Goal: Task Accomplishment & Management: Use online tool/utility

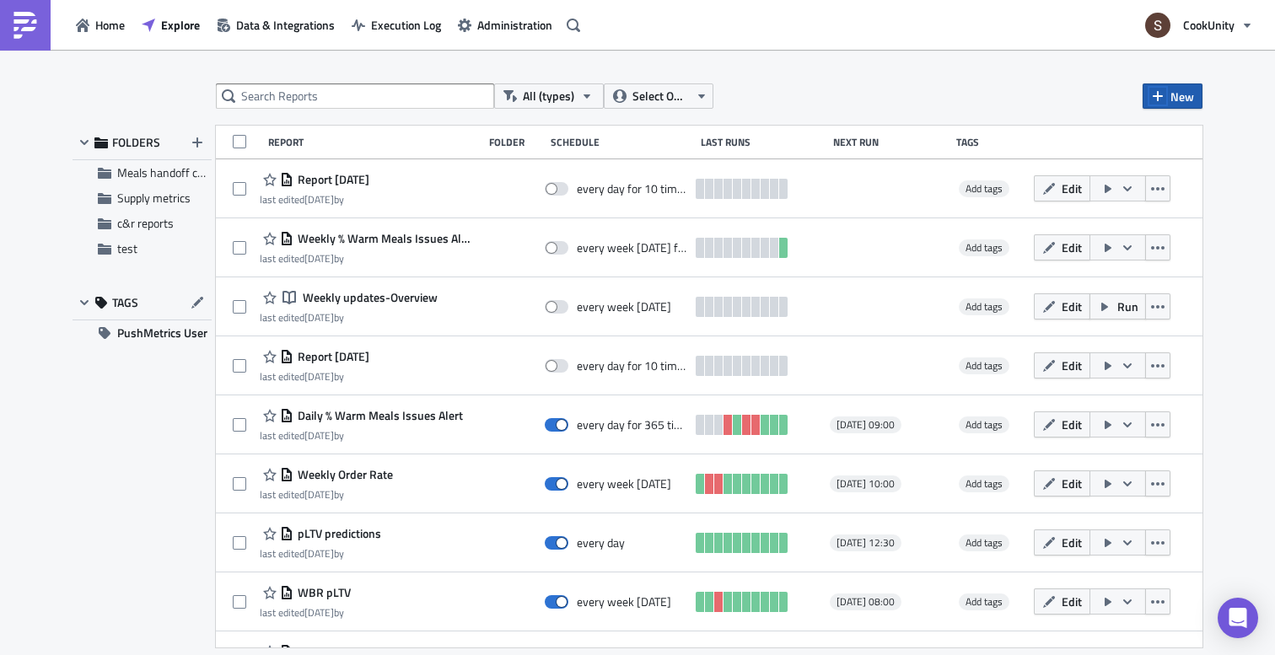
click at [1153, 94] on icon "button" at bounding box center [1157, 95] width 13 height 13
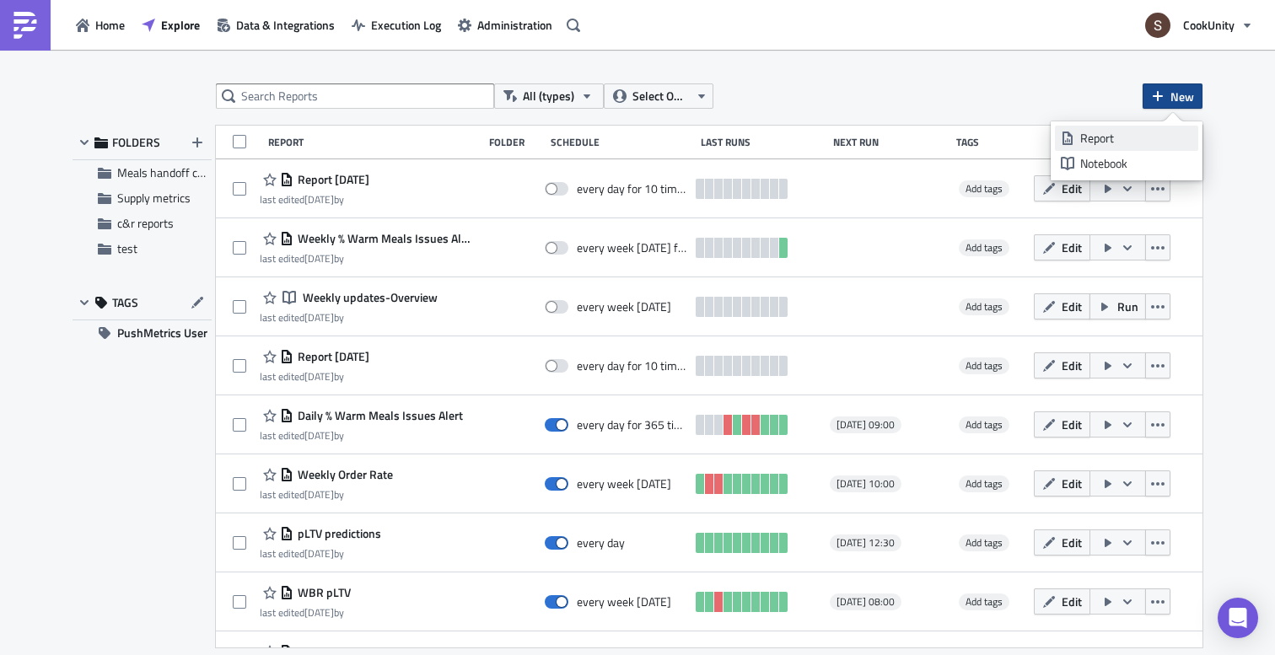
click at [1104, 132] on div "Report" at bounding box center [1136, 138] width 112 height 17
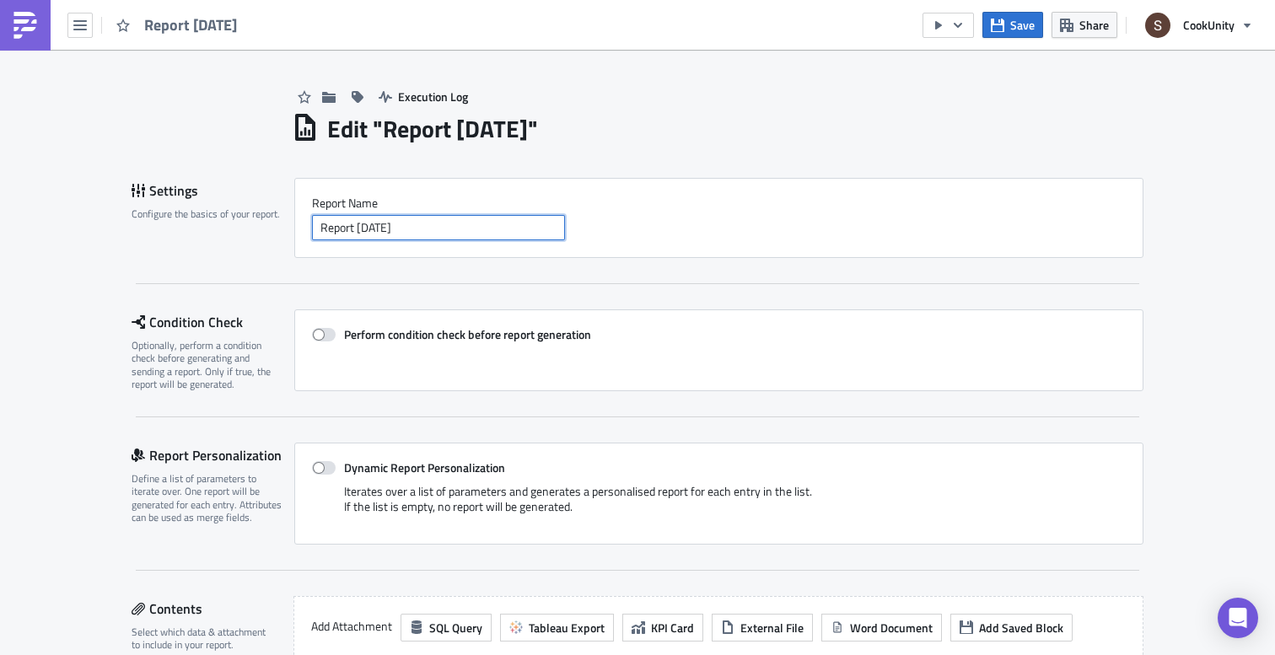
click at [464, 230] on input "Report 2025-10-14" at bounding box center [438, 227] width 253 height 25
click at [356, 227] on input "Growth Daily updates" at bounding box center [438, 227] width 253 height 25
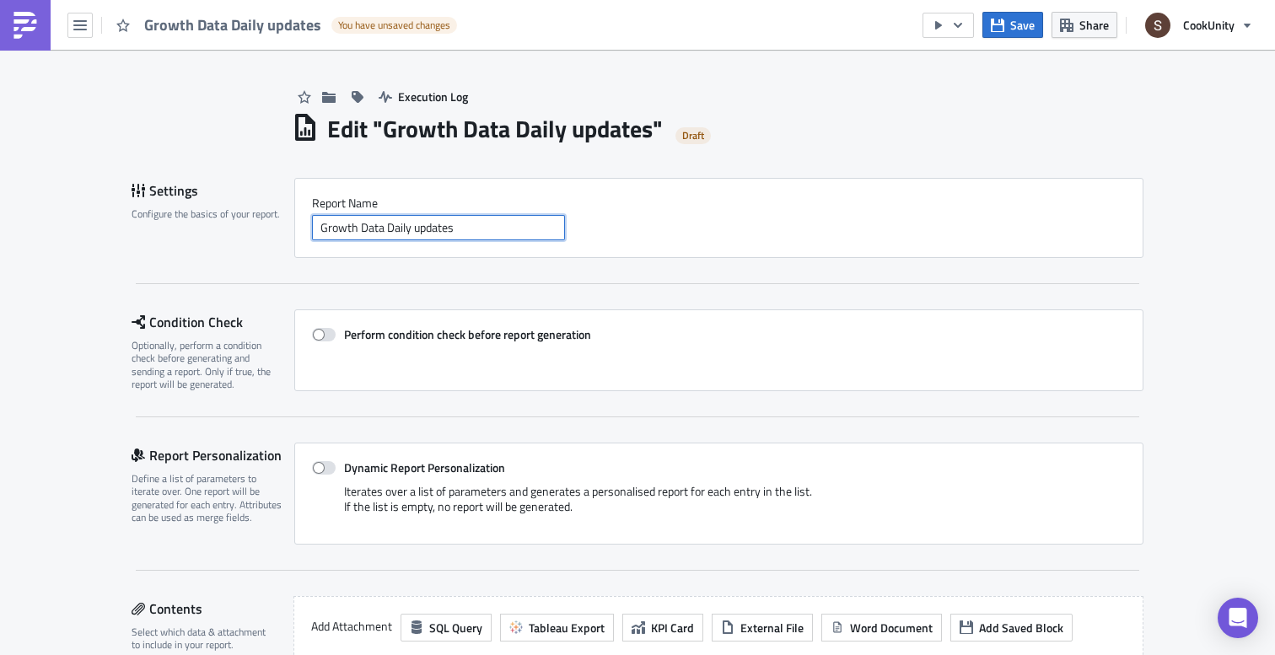
type input "Growth Data Daily updates"
click at [443, 275] on div "Settings Configure the basics of your report. Report Nam﻿e Growth Data Daily up…" at bounding box center [638, 231] width 1012 height 106
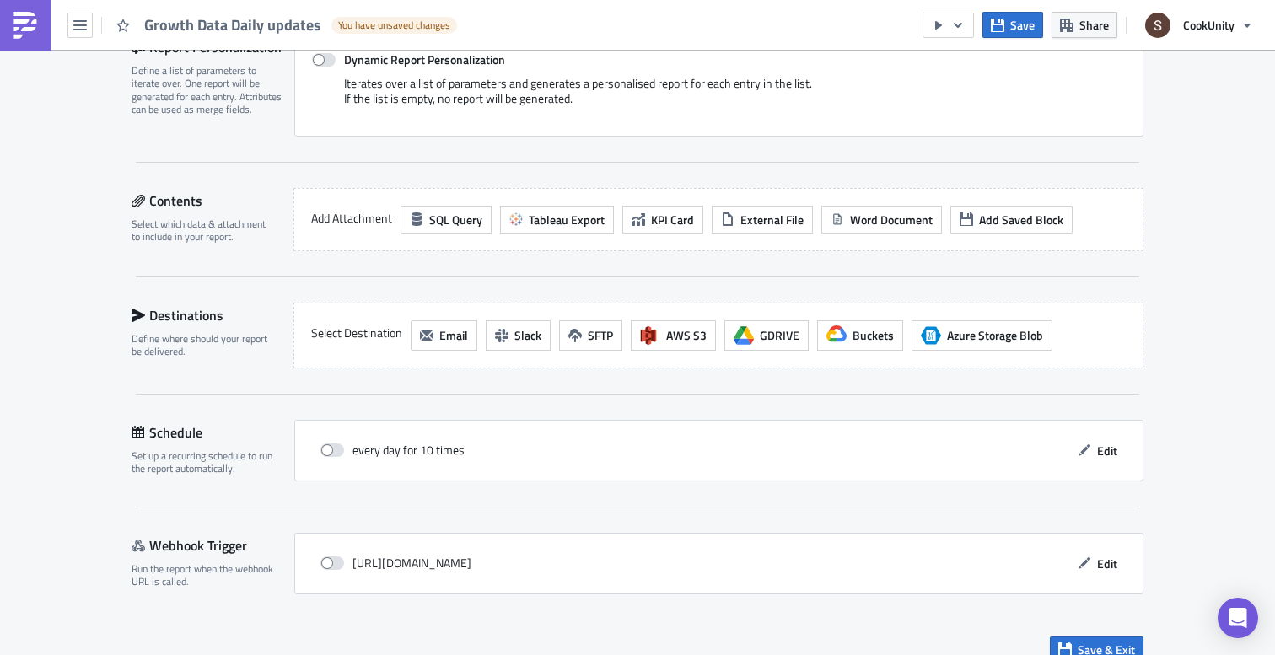
scroll to position [432, 0]
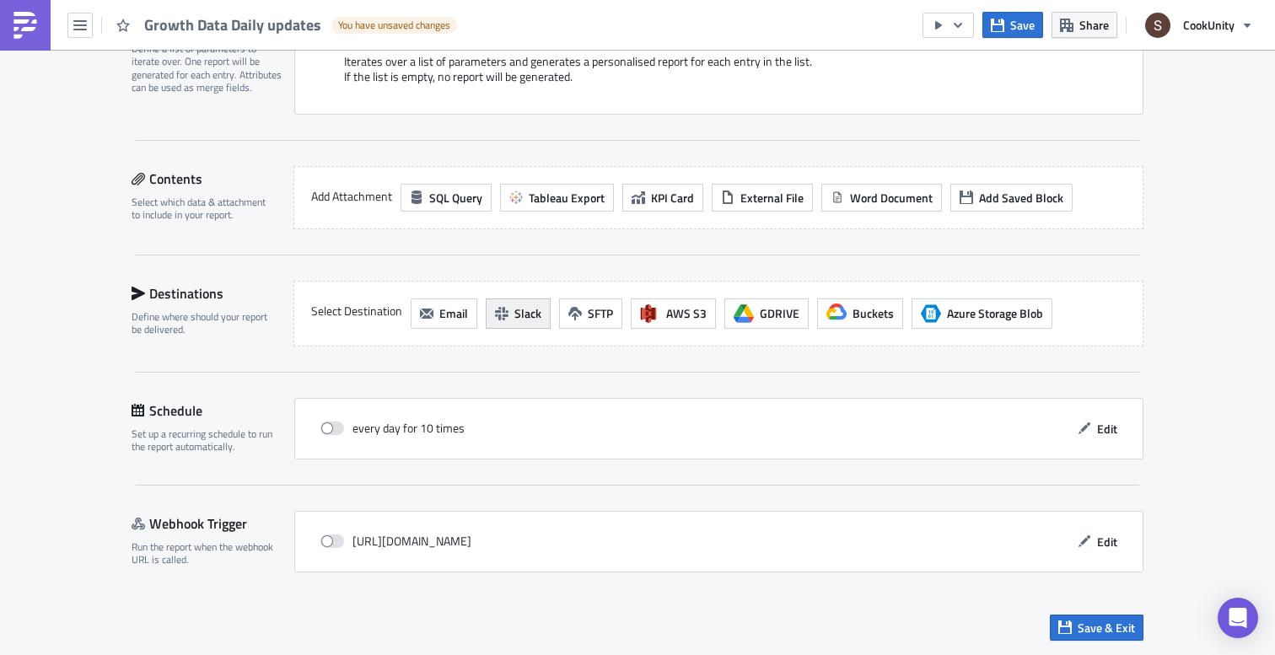
click at [519, 309] on span "Slack" at bounding box center [527, 313] width 27 height 18
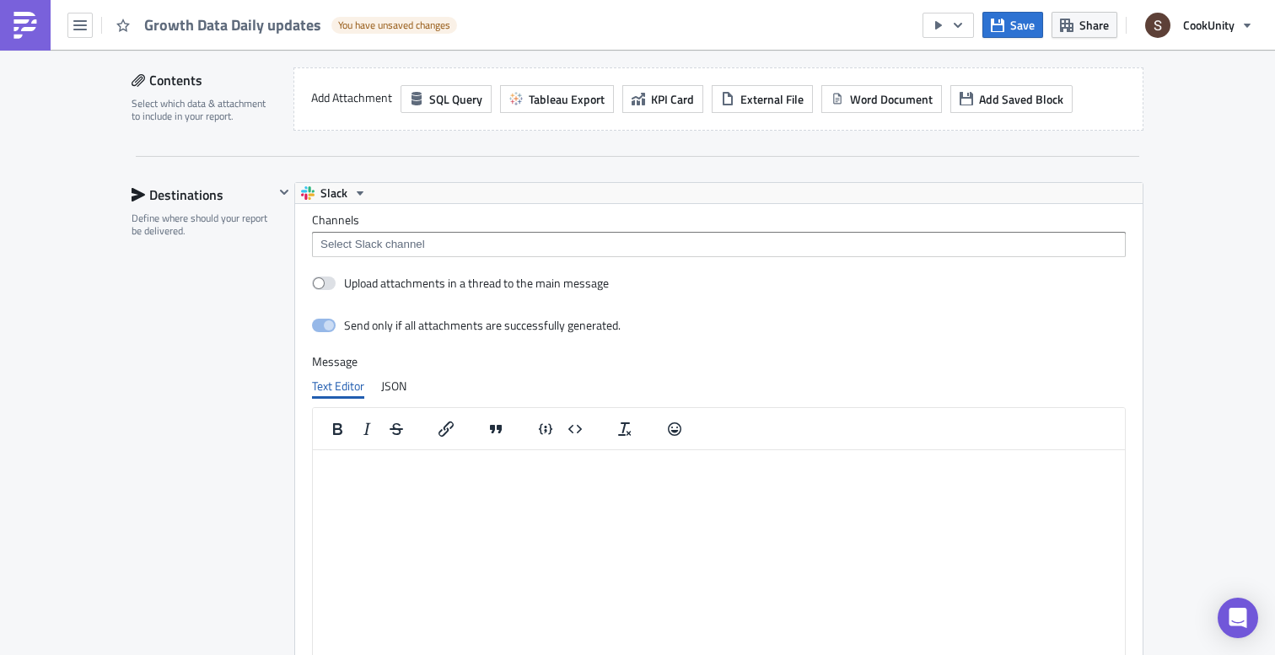
scroll to position [581, 0]
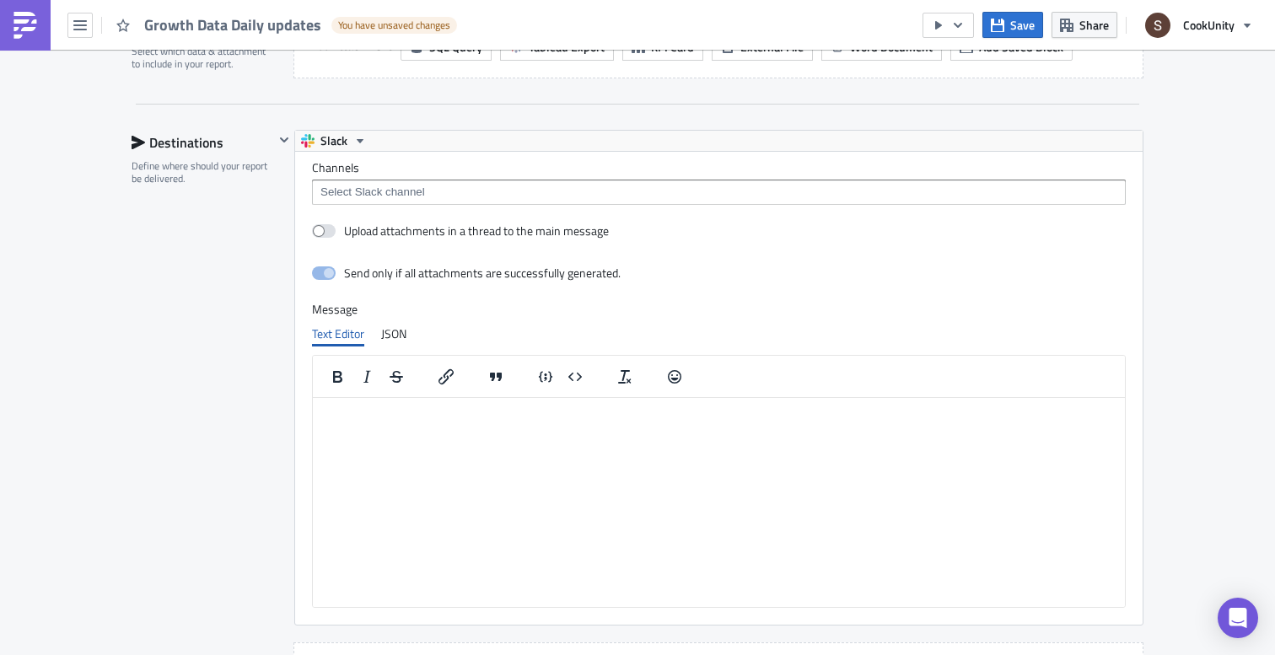
click at [360, 191] on input at bounding box center [718, 192] width 804 height 17
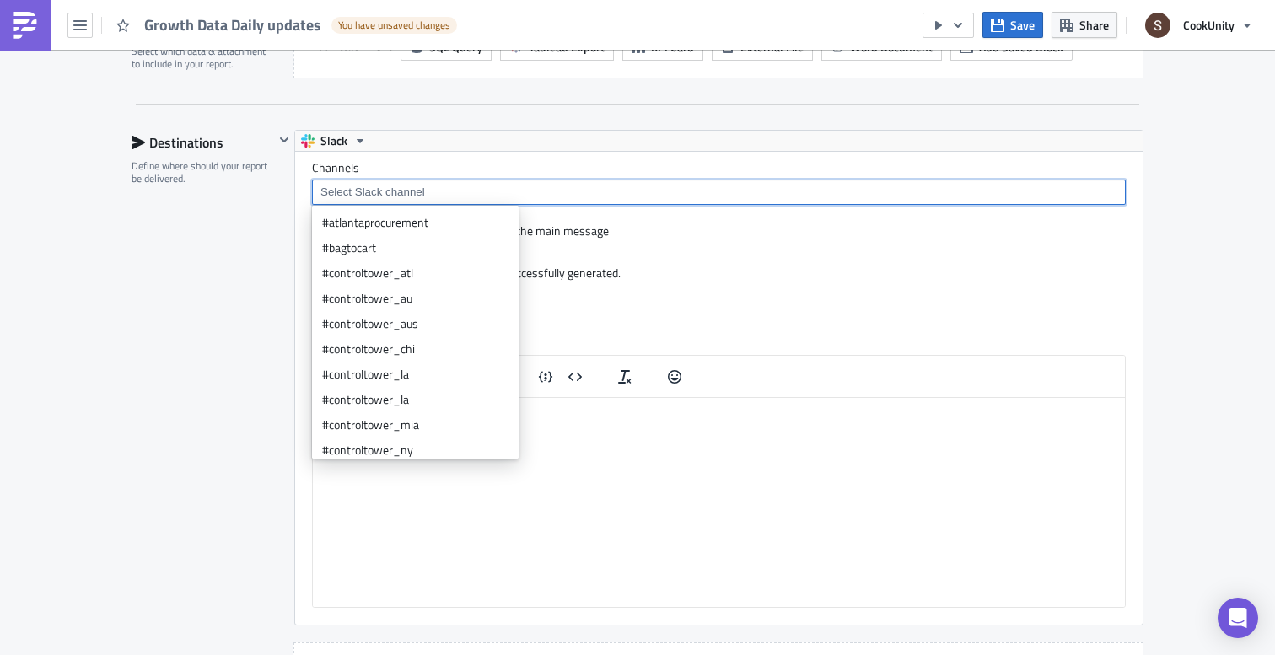
type input "@"
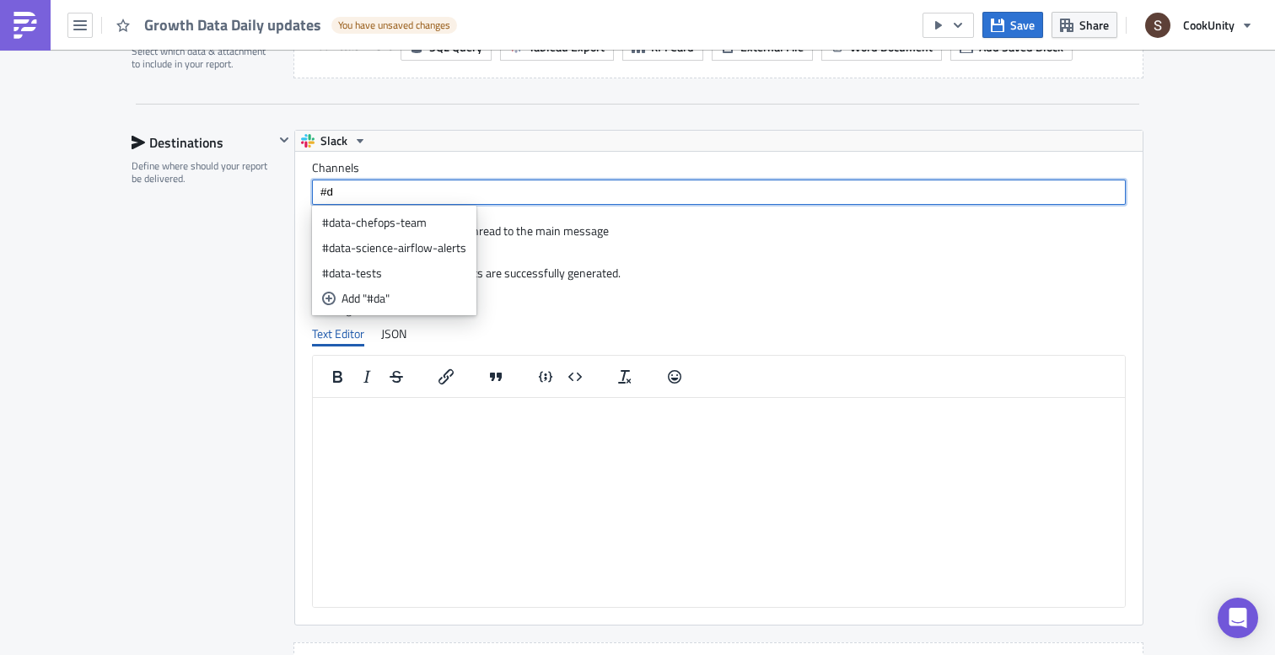
type input "#"
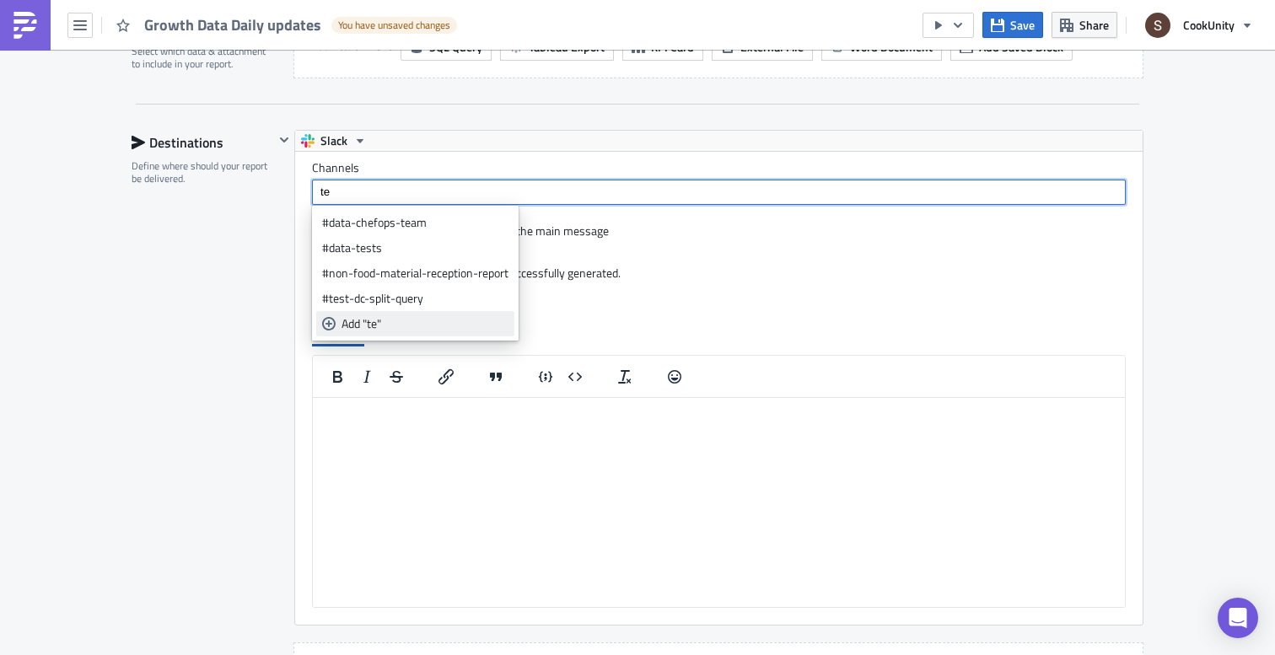
type input "t"
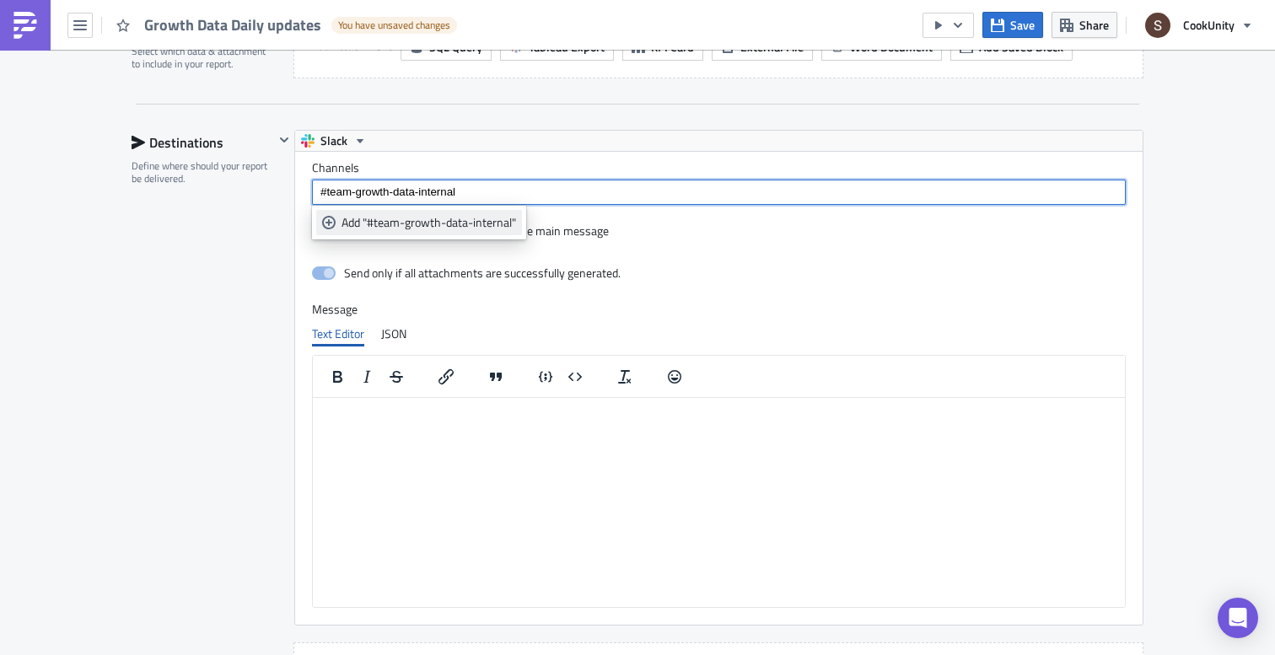
type input "#team-growth-data-internal"
click at [373, 227] on div "Add "#team-growth-data-internal"" at bounding box center [428, 222] width 175 height 17
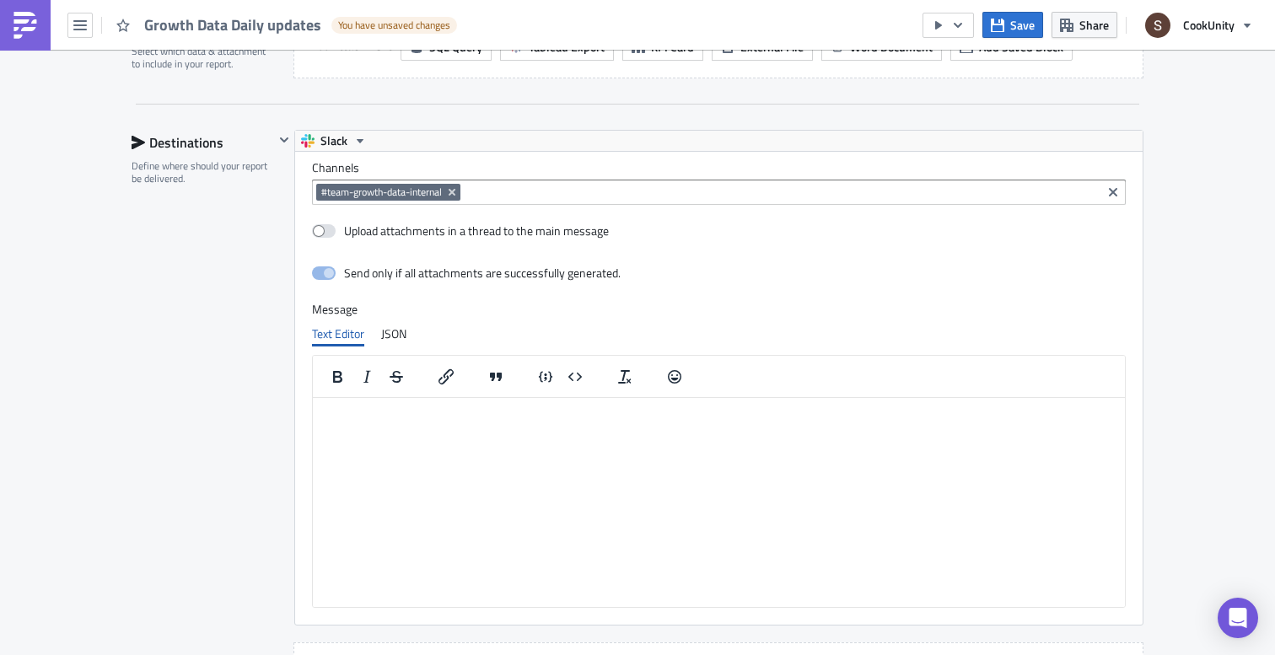
click at [250, 273] on div "Destinations Define where should your report be delivered." at bounding box center [203, 419] width 142 height 578
click at [407, 424] on html at bounding box center [719, 410] width 812 height 27
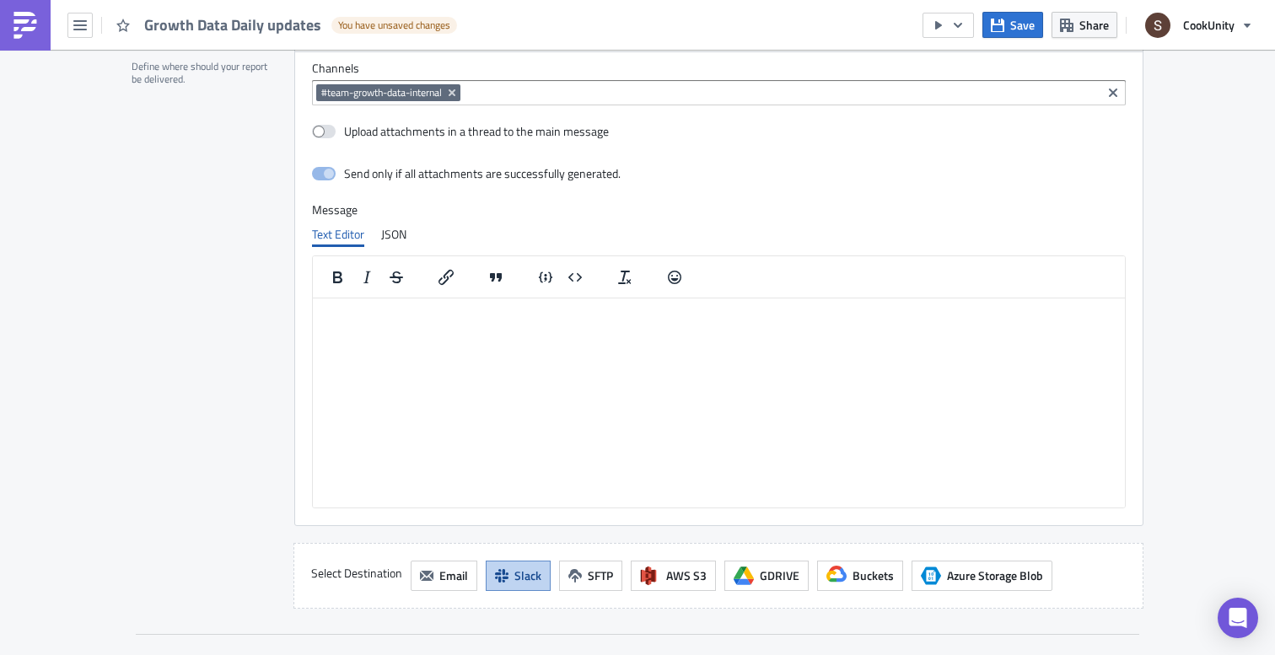
scroll to position [681, 0]
drag, startPoint x: 406, startPoint y: 309, endPoint x: 625, endPoint y: 304, distance: 218.4
click at [625, 304] on p "@here Hi team! Please comment" at bounding box center [719, 310] width 798 height 13
click at [614, 306] on p "@here Hi team! Have a great day! Please remember to fill in this" at bounding box center [719, 310] width 798 height 13
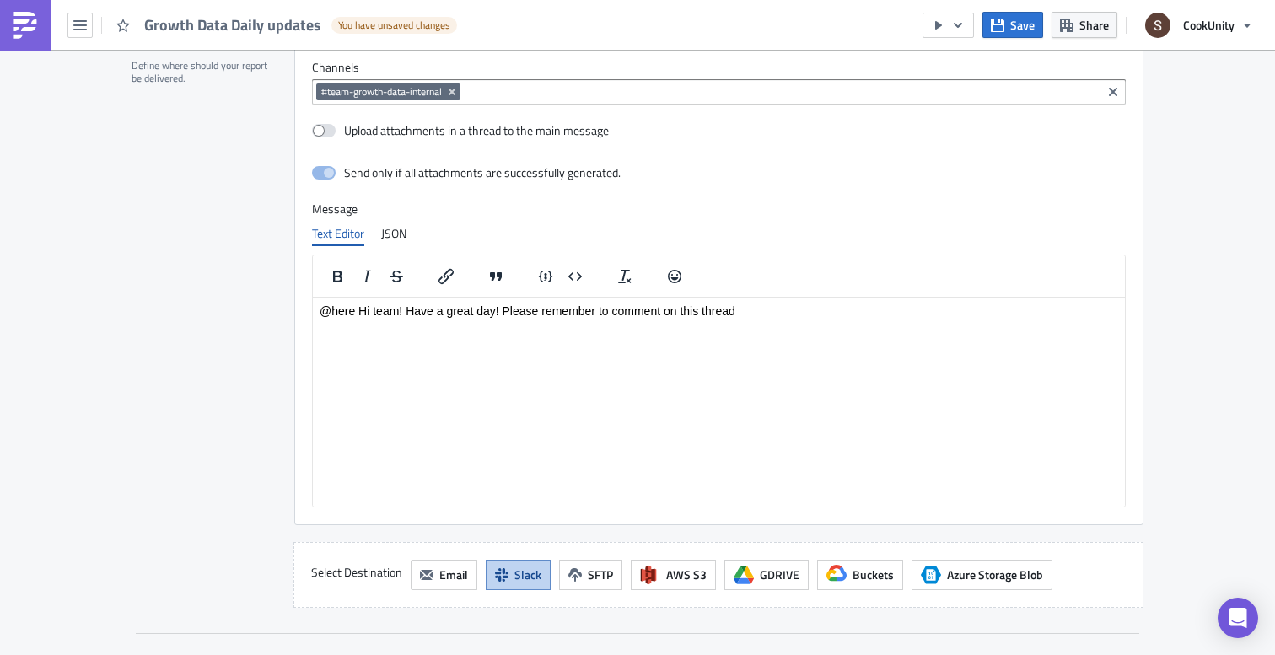
click at [667, 309] on p "@here Hi team! Have a great day! Please remember to comment on this thread" at bounding box center [719, 310] width 798 height 13
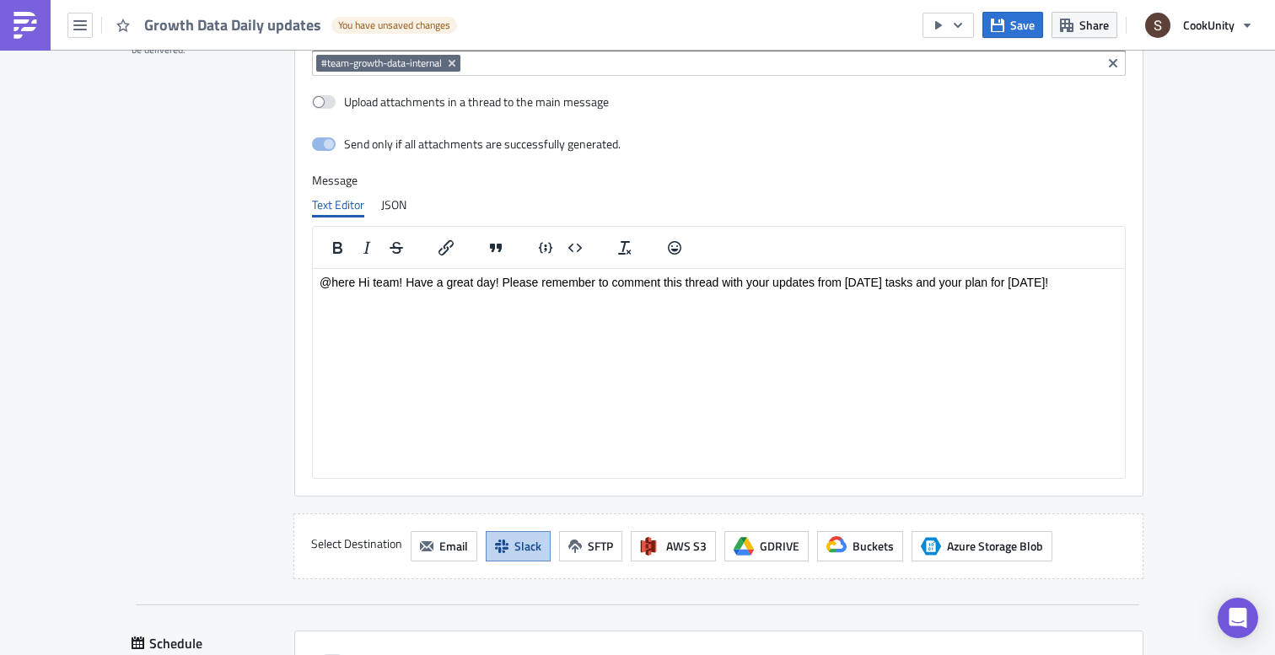
scroll to position [721, 0]
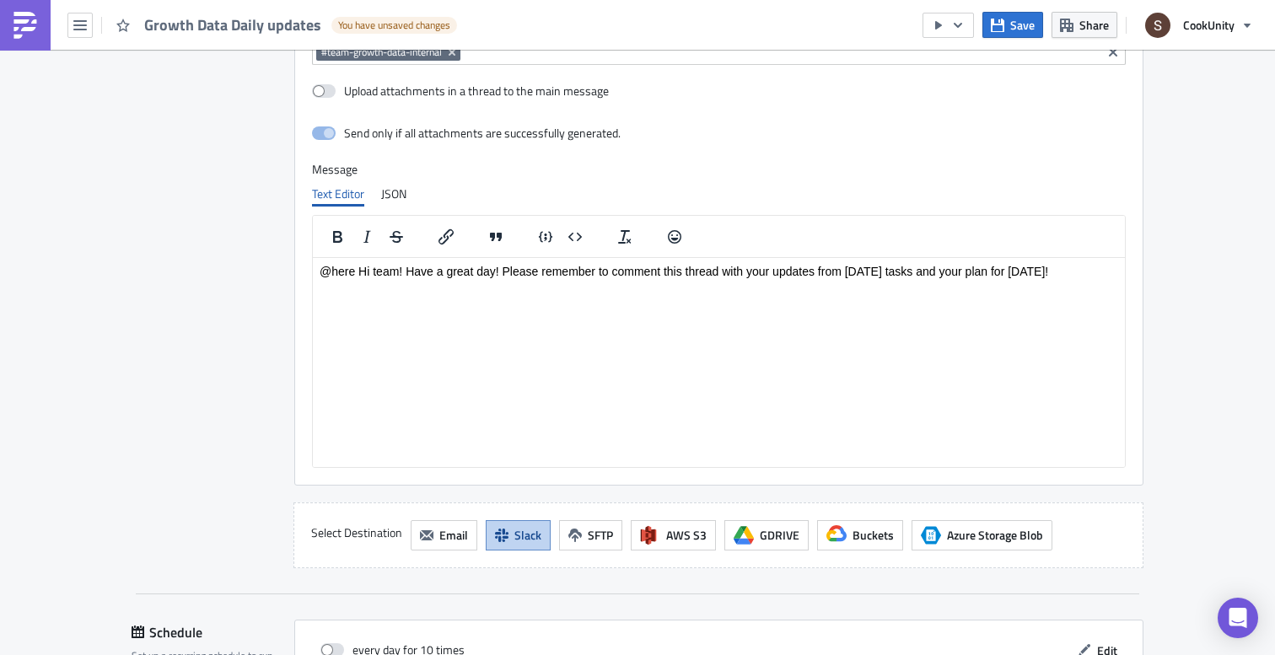
click at [408, 270] on p "@here Hi team! Have a great day! Please remember to comment this thread with yo…" at bounding box center [719, 270] width 798 height 13
click at [358, 268] on p "@here Hi team! Have a great day! Please remember to comment this thread with yo…" at bounding box center [719, 270] width 798 height 13
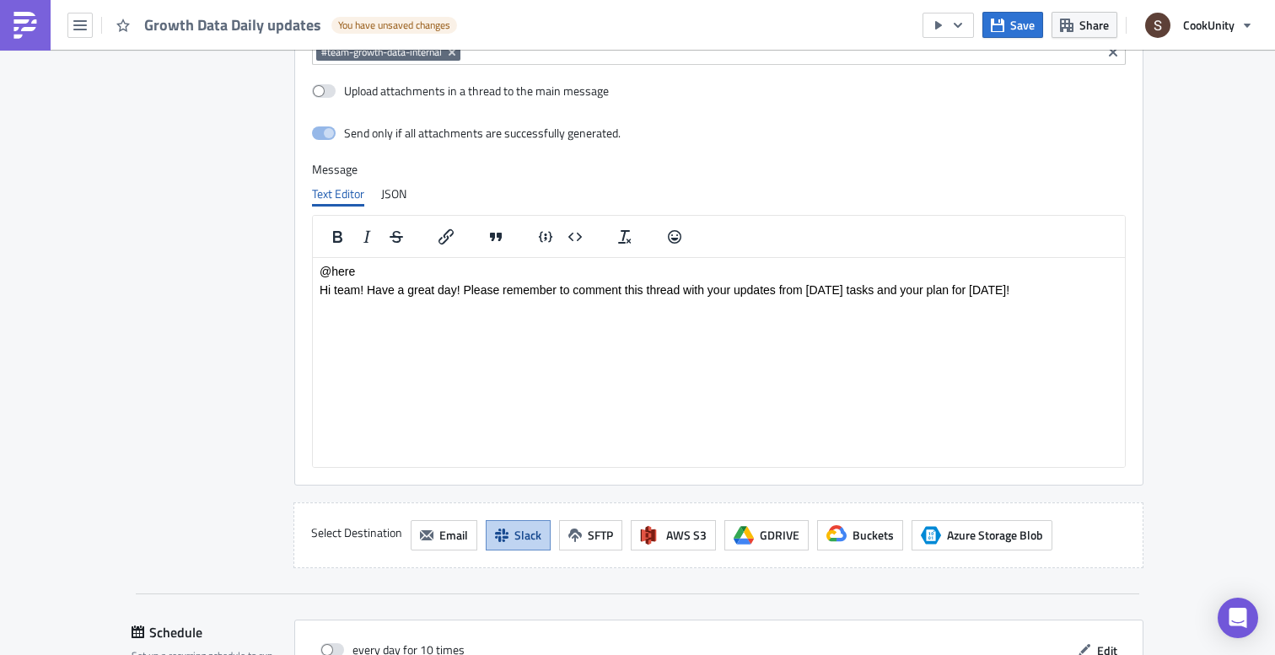
click at [368, 288] on p "Hi team! Have a great day! Please remember to comment this thread with your upd…" at bounding box center [719, 288] width 798 height 13
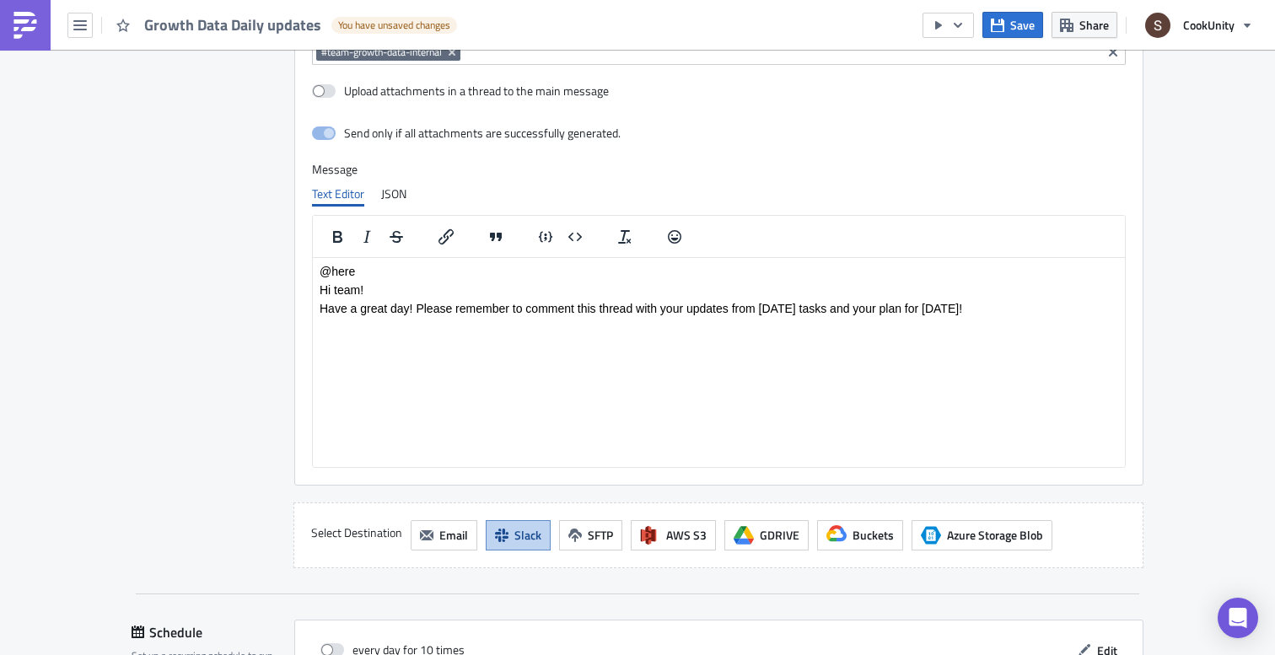
click at [995, 304] on p "Have a great day! Please remember to comment this thread with your updates from…" at bounding box center [719, 307] width 798 height 13
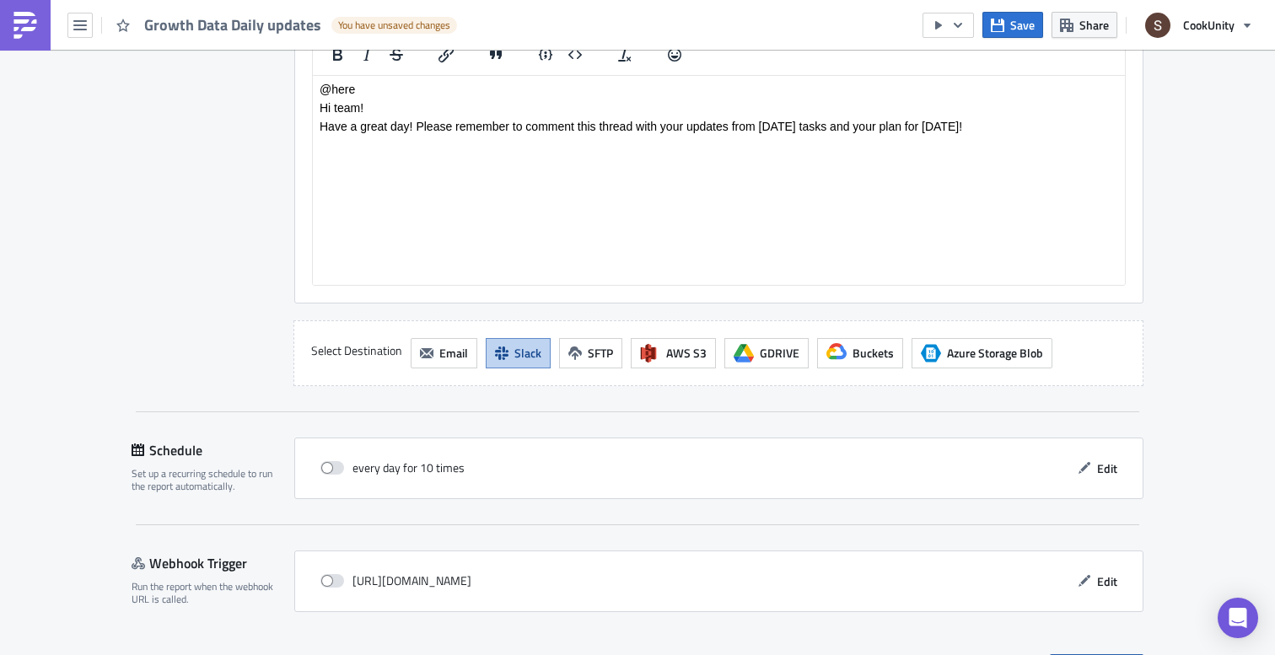
scroll to position [944, 0]
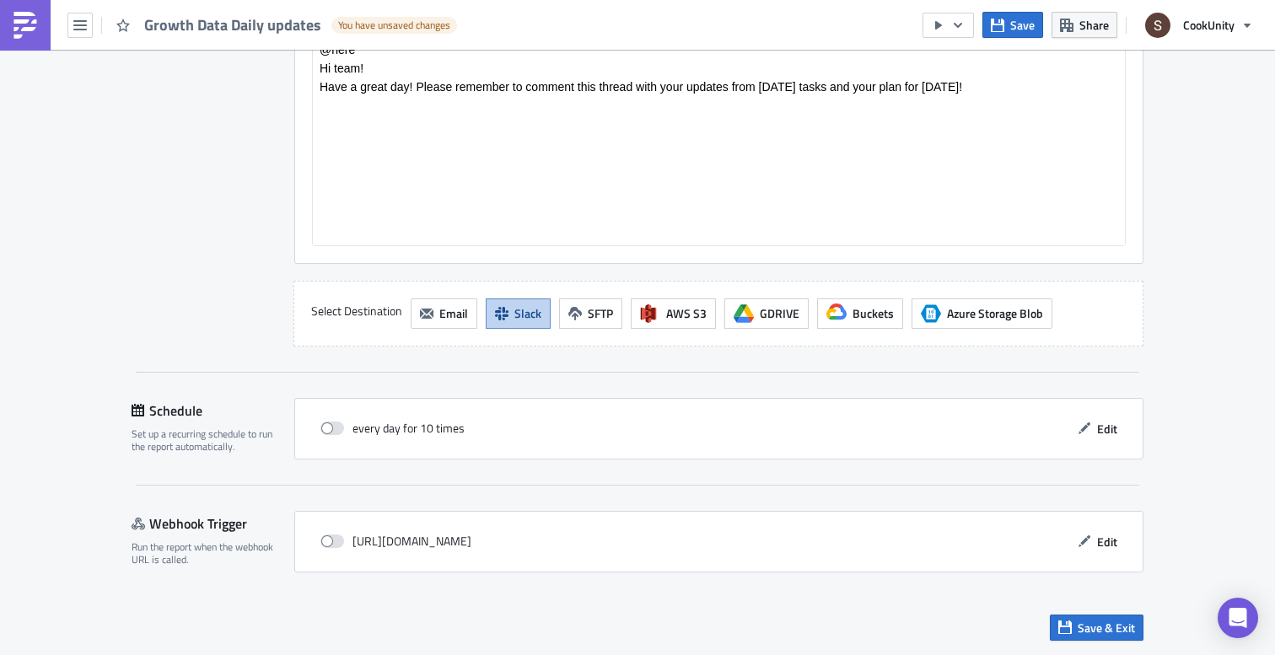
click at [333, 417] on div "every day for 10 times" at bounding box center [392, 428] width 144 height 25
click at [329, 431] on span at bounding box center [332, 428] width 24 height 13
click at [329, 431] on input "checkbox" at bounding box center [329, 428] width 11 height 11
checkbox input "true"
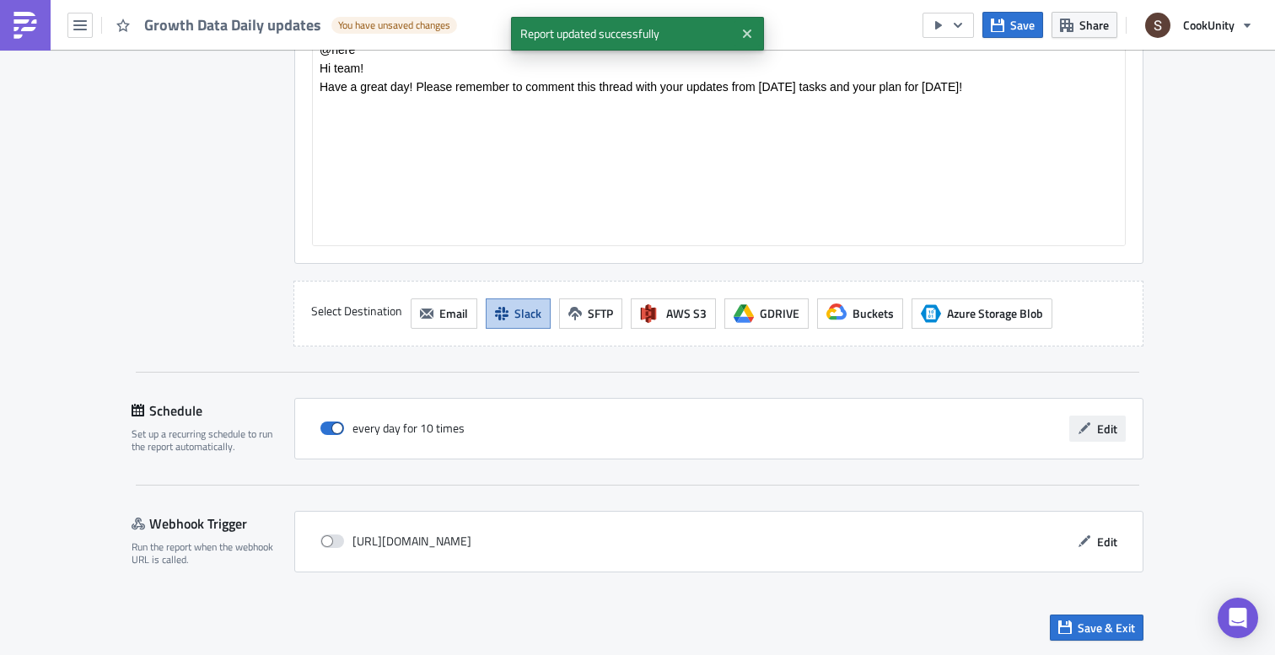
click at [1085, 425] on icon "button" at bounding box center [1084, 428] width 12 height 12
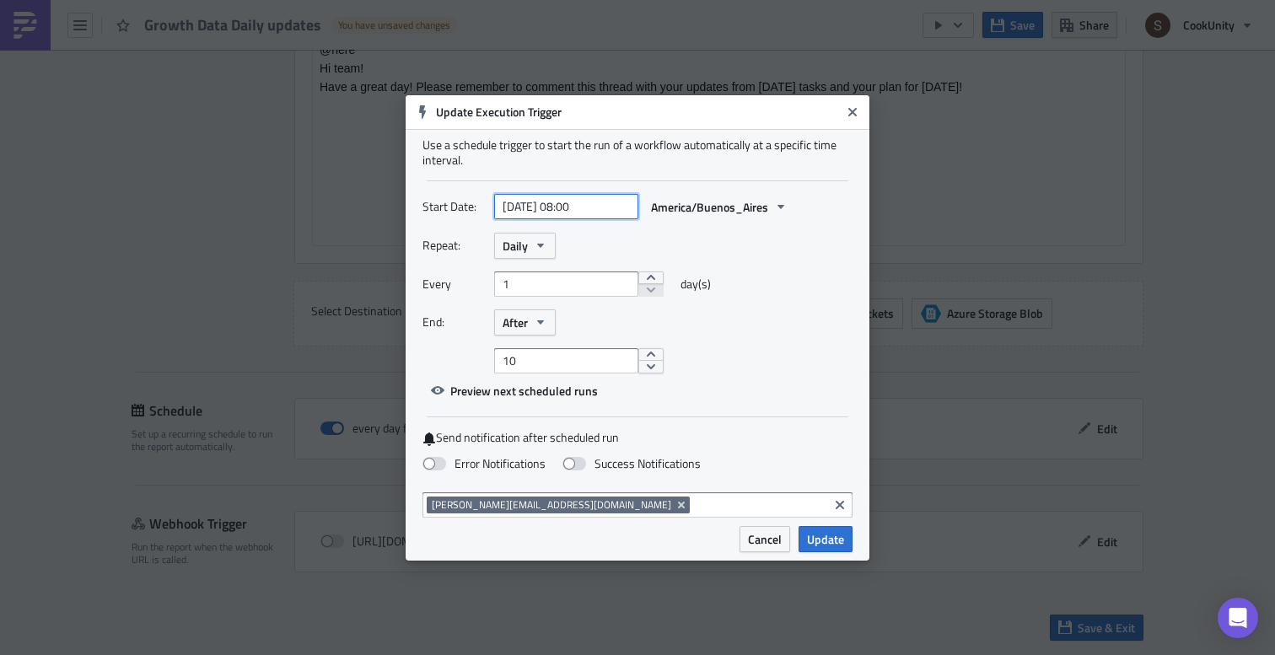
click at [588, 207] on input "2025-10-14 08:00" at bounding box center [566, 206] width 144 height 25
select select "9"
select select "2025"
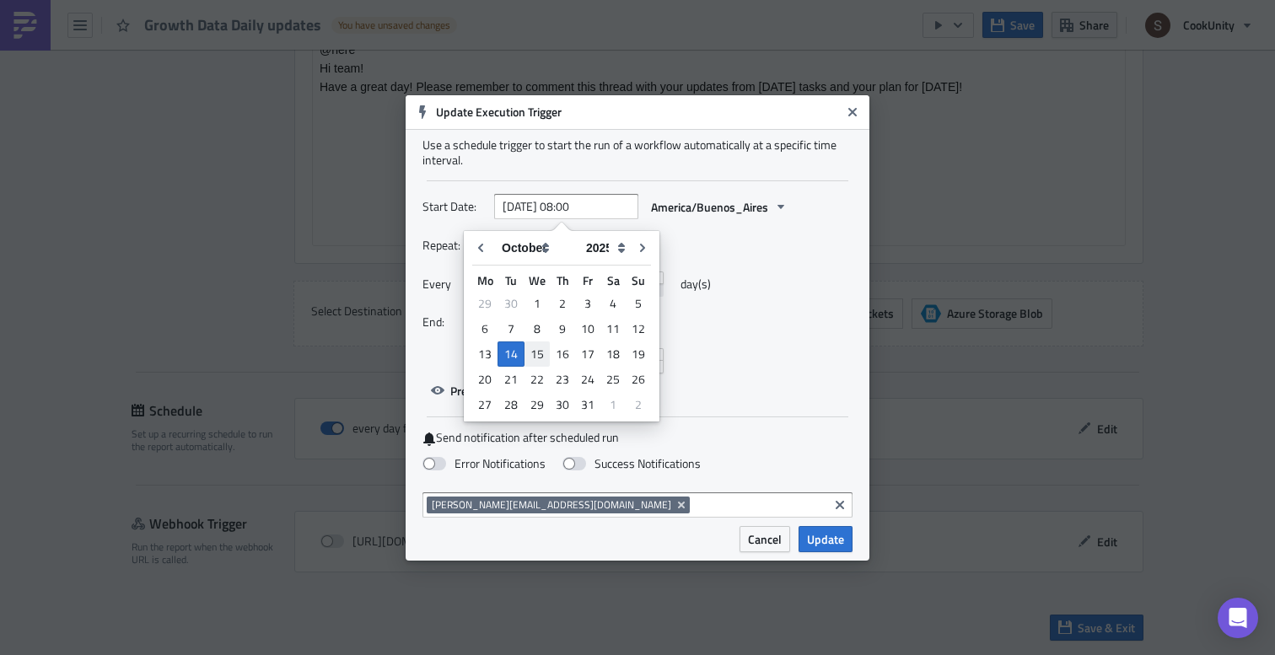
click at [534, 349] on div "15" at bounding box center [536, 354] width 25 height 24
type input "[DATE] 08:00"
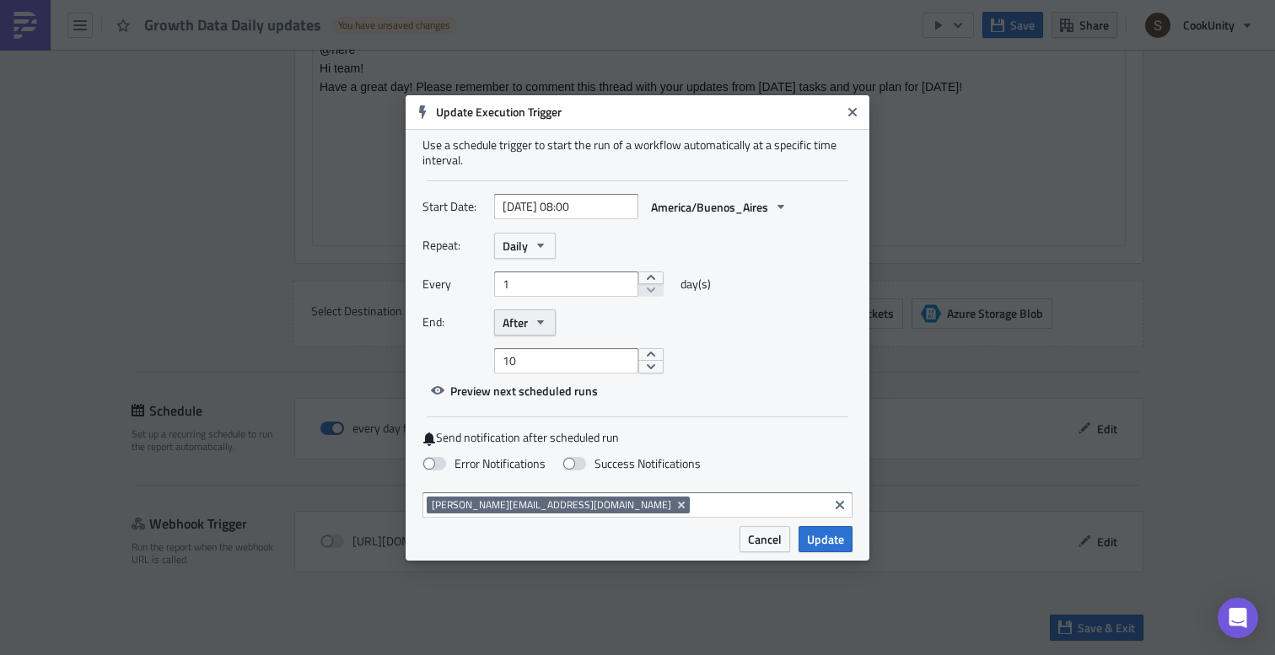
click at [539, 316] on icon "button" at bounding box center [540, 321] width 13 height 13
click at [528, 352] on div "Never" at bounding box center [574, 353] width 140 height 17
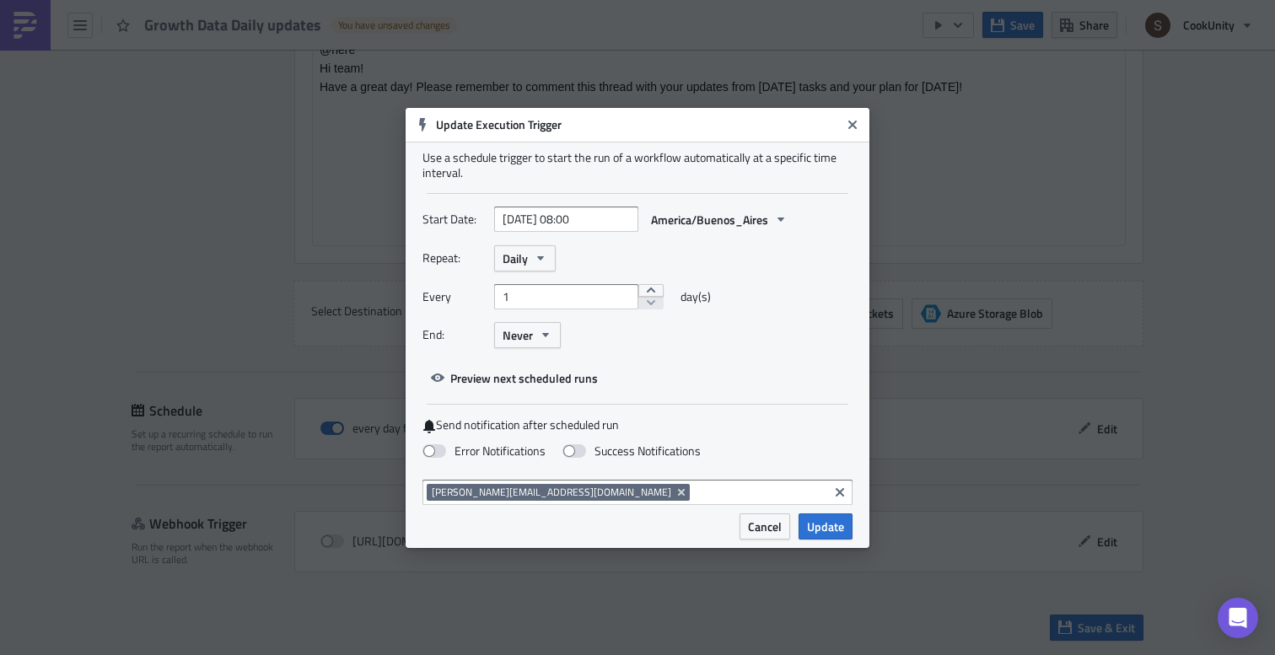
click at [680, 329] on div "End: Never" at bounding box center [637, 335] width 430 height 26
select select "9"
select select "2025"
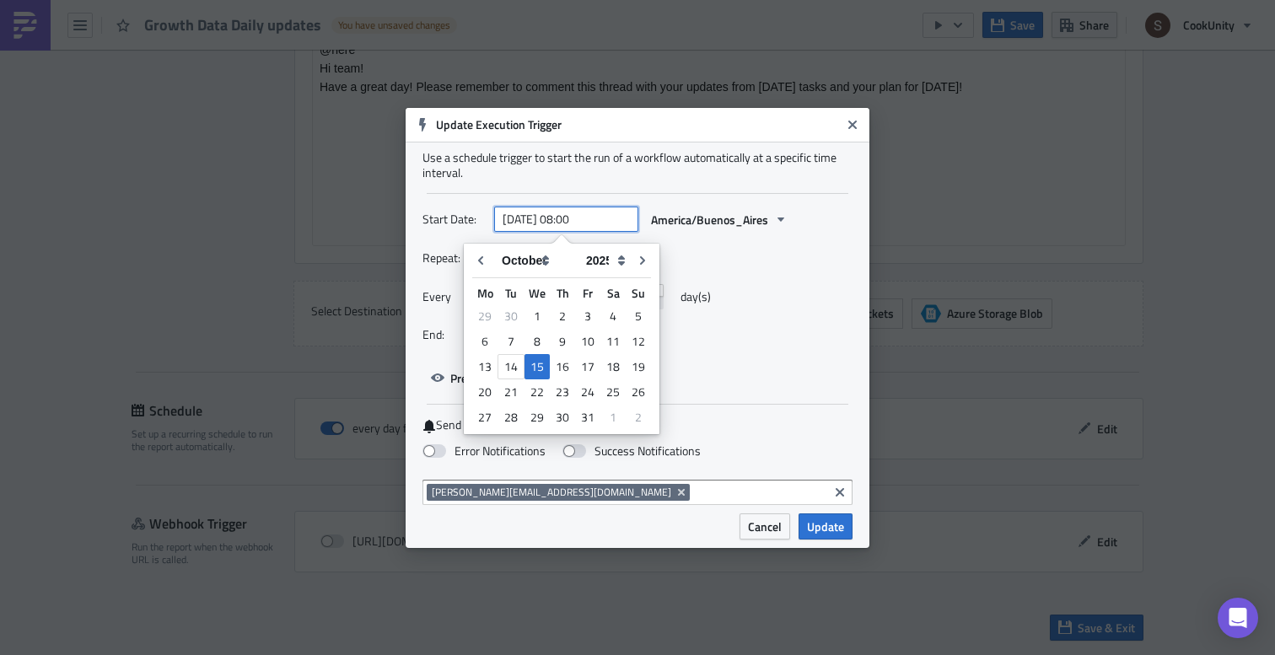
click at [594, 219] on input "[DATE] 08:00" at bounding box center [566, 219] width 144 height 25
click at [750, 347] on div "Repeat: Daily Every 1 day(s) End: Never" at bounding box center [637, 303] width 430 height 116
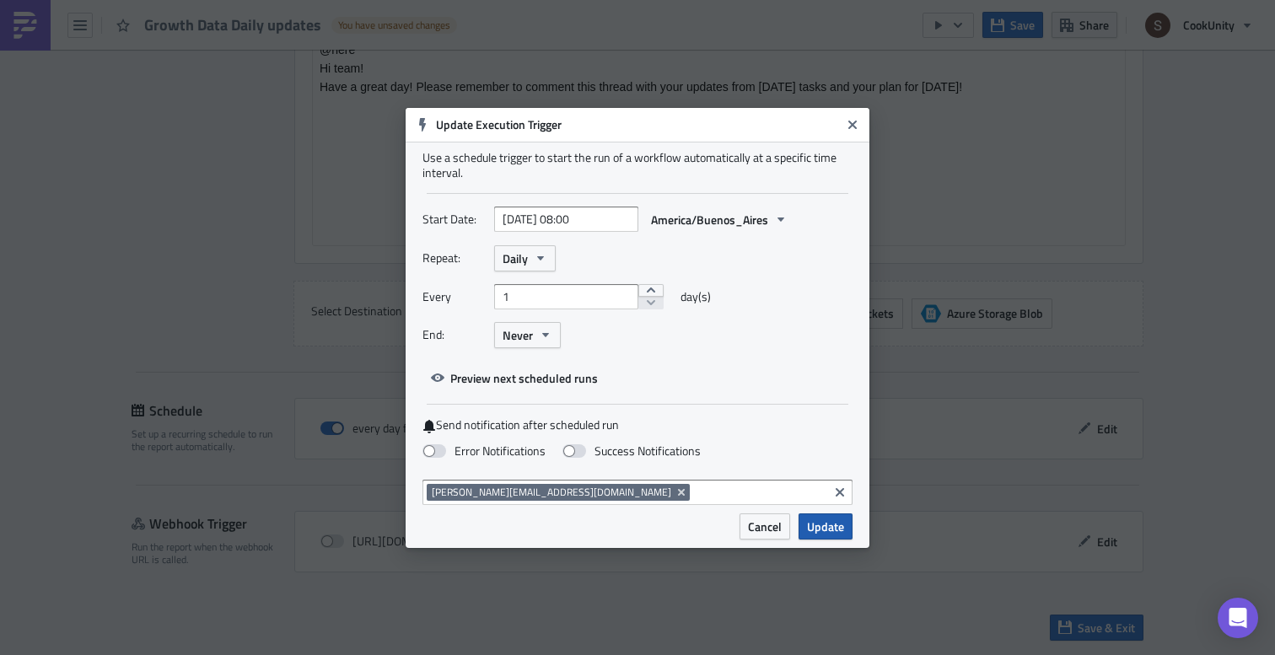
click at [825, 530] on span "Update" at bounding box center [825, 527] width 37 height 18
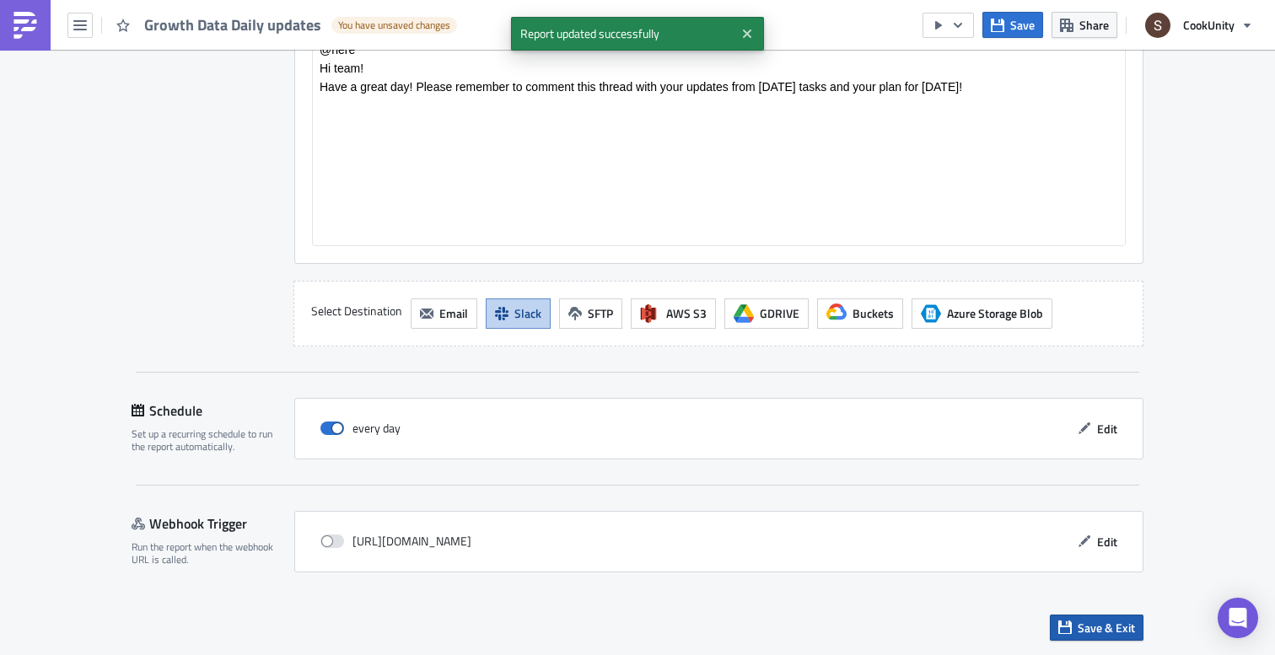
click at [1087, 626] on span "Save & Exit" at bounding box center [1106, 628] width 57 height 18
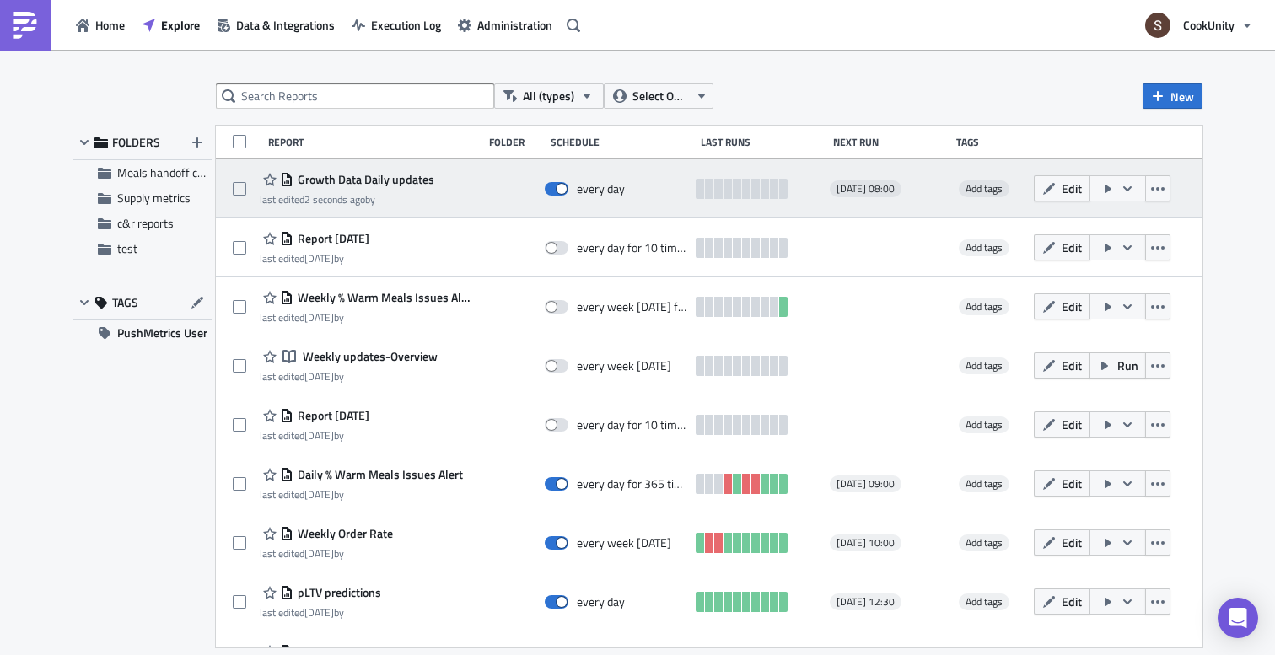
click at [1111, 186] on icon "button" at bounding box center [1108, 189] width 7 height 8
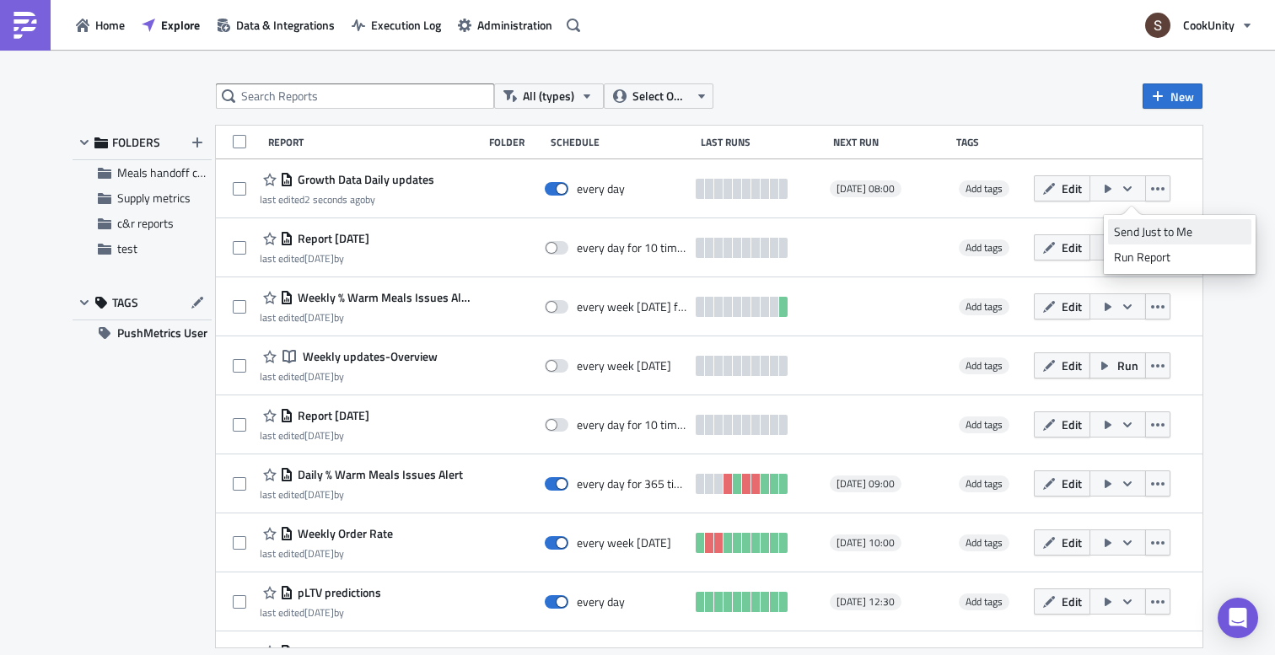
click at [1160, 235] on div "Send Just to Me" at bounding box center [1180, 231] width 132 height 17
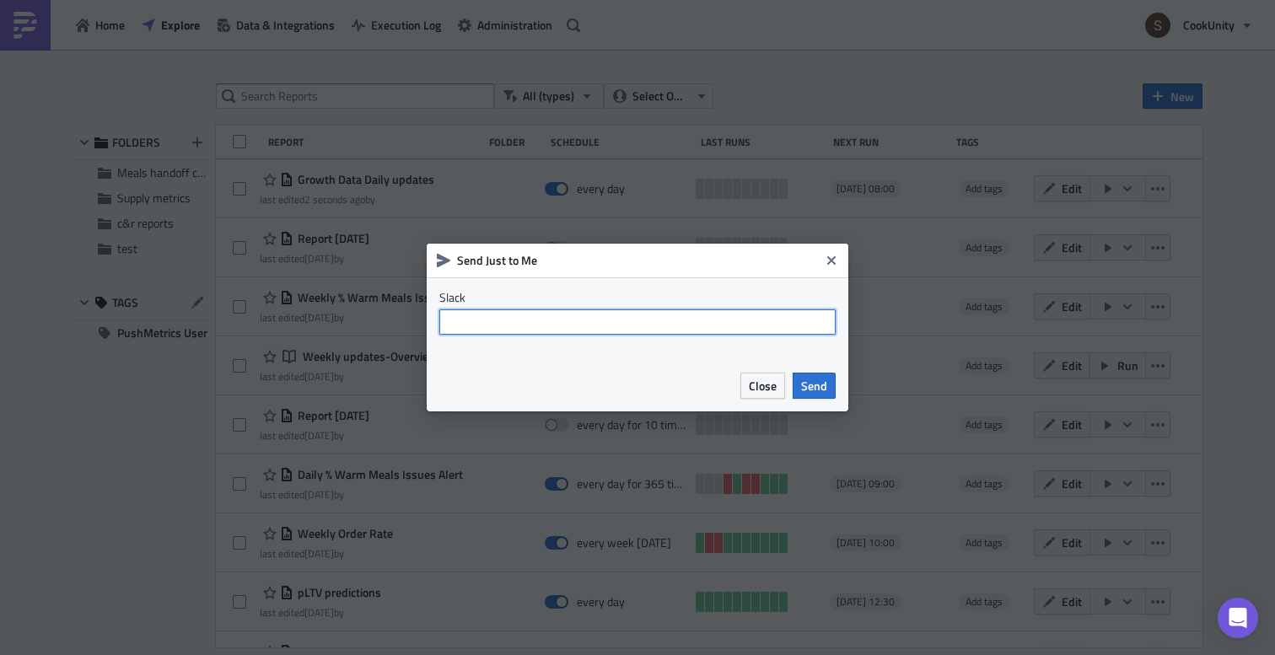
click at [549, 322] on input "text" at bounding box center [637, 321] width 396 height 25
type input "@sebastian"
click at [815, 392] on span "Send" at bounding box center [814, 386] width 26 height 18
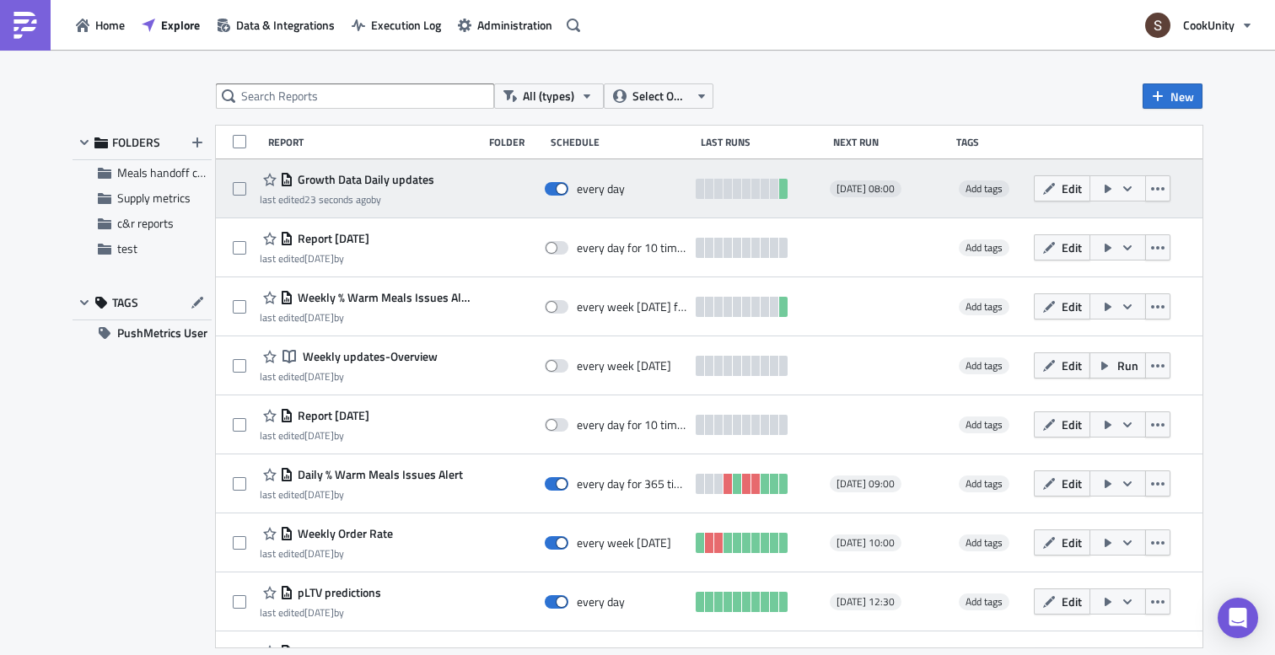
click at [1115, 191] on icon "button" at bounding box center [1107, 188] width 13 height 13
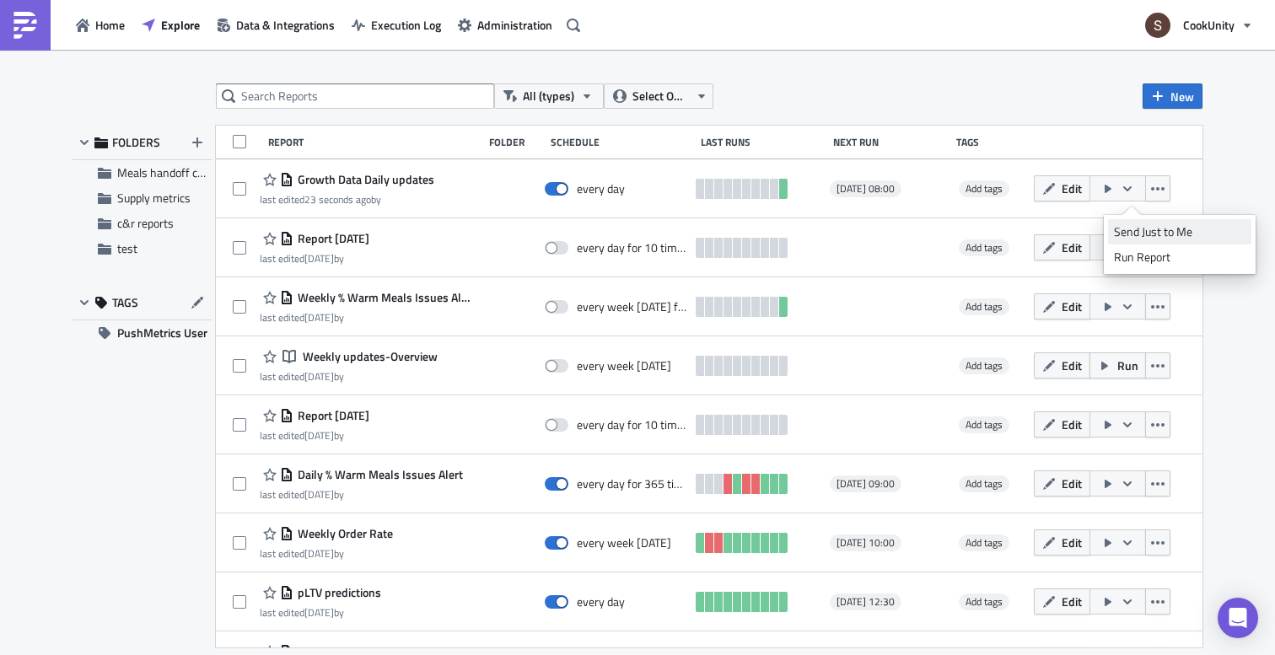
click at [1128, 233] on div "Send Just to Me" at bounding box center [1180, 231] width 132 height 17
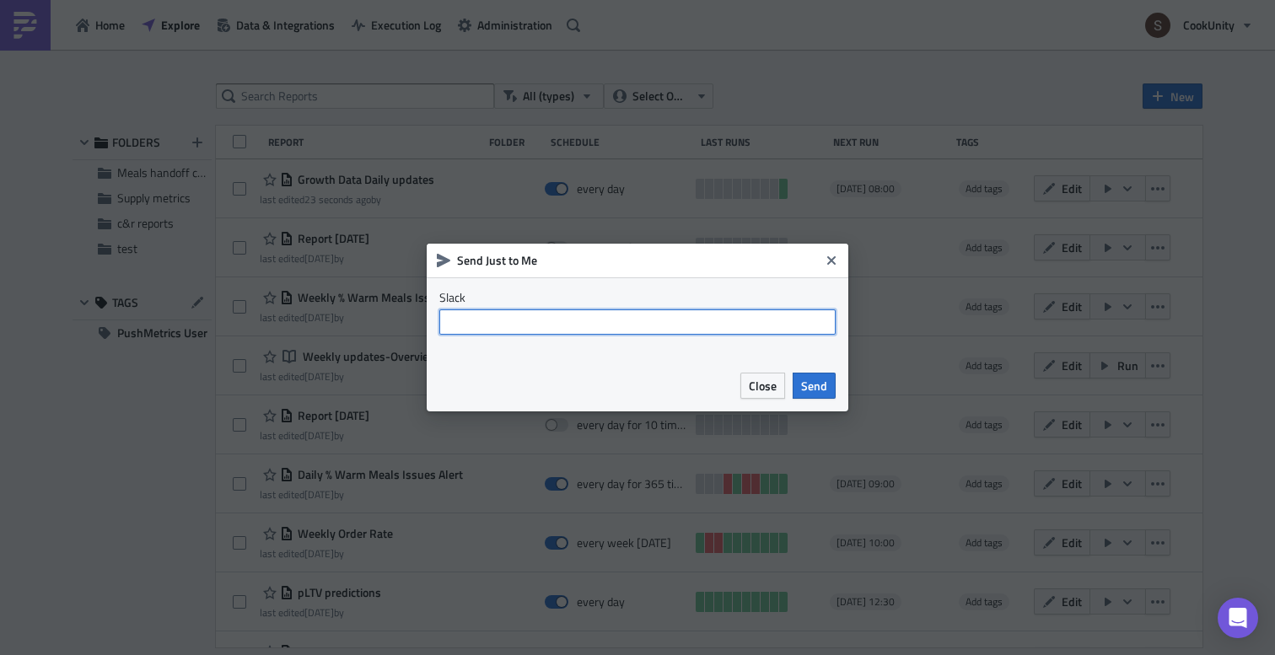
click at [524, 324] on input "text" at bounding box center [637, 321] width 396 height 25
type input "@Sebastian Kleiner"
click at [836, 390] on div "Close Send" at bounding box center [638, 385] width 422 height 51
click at [822, 388] on span "Send" at bounding box center [814, 386] width 26 height 18
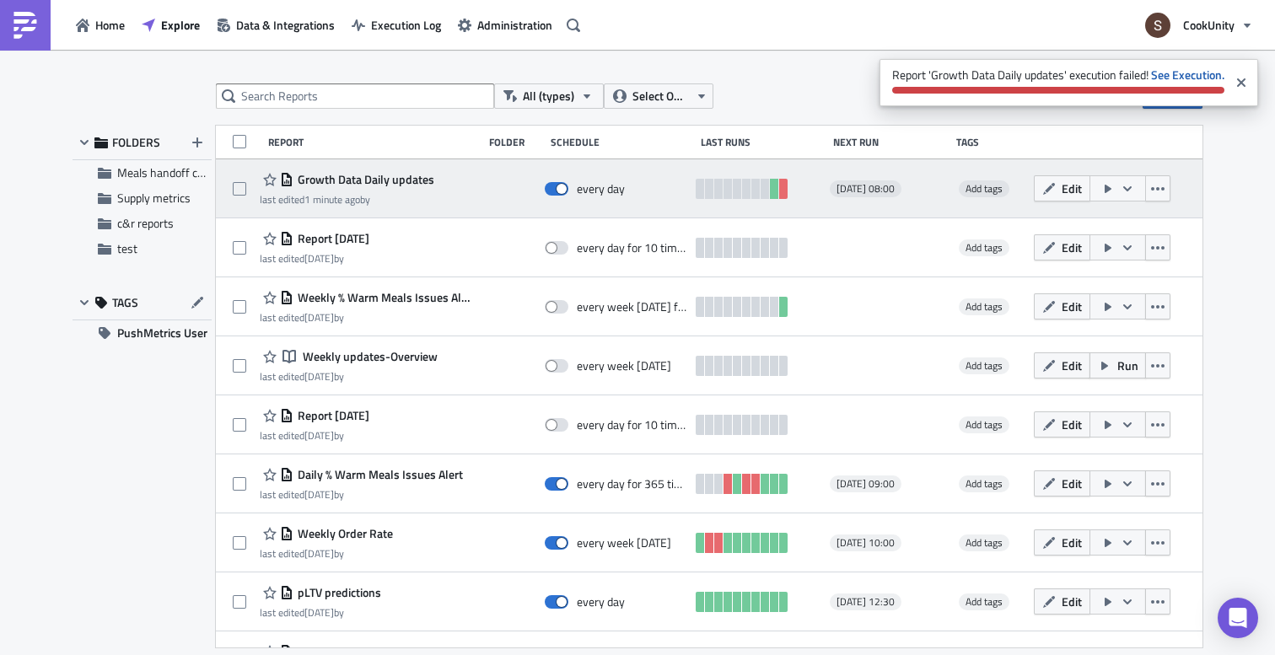
click at [1111, 189] on icon "button" at bounding box center [1108, 189] width 7 height 8
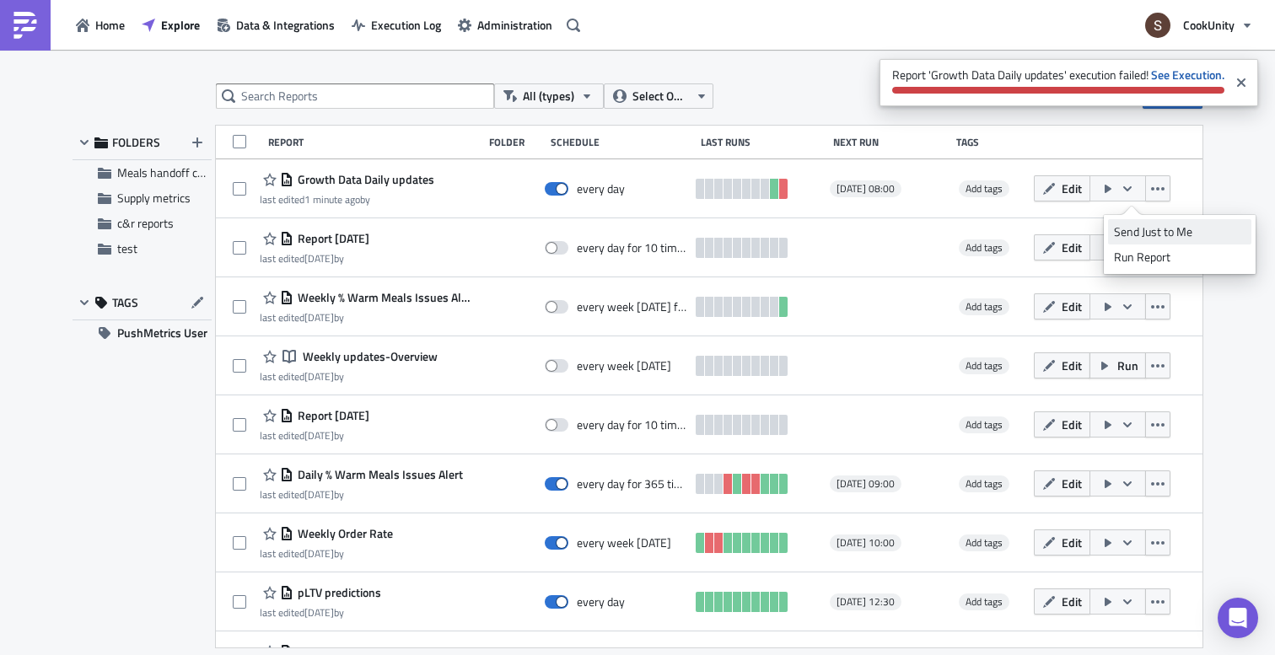
click at [1130, 226] on div "Send Just to Me" at bounding box center [1180, 231] width 132 height 17
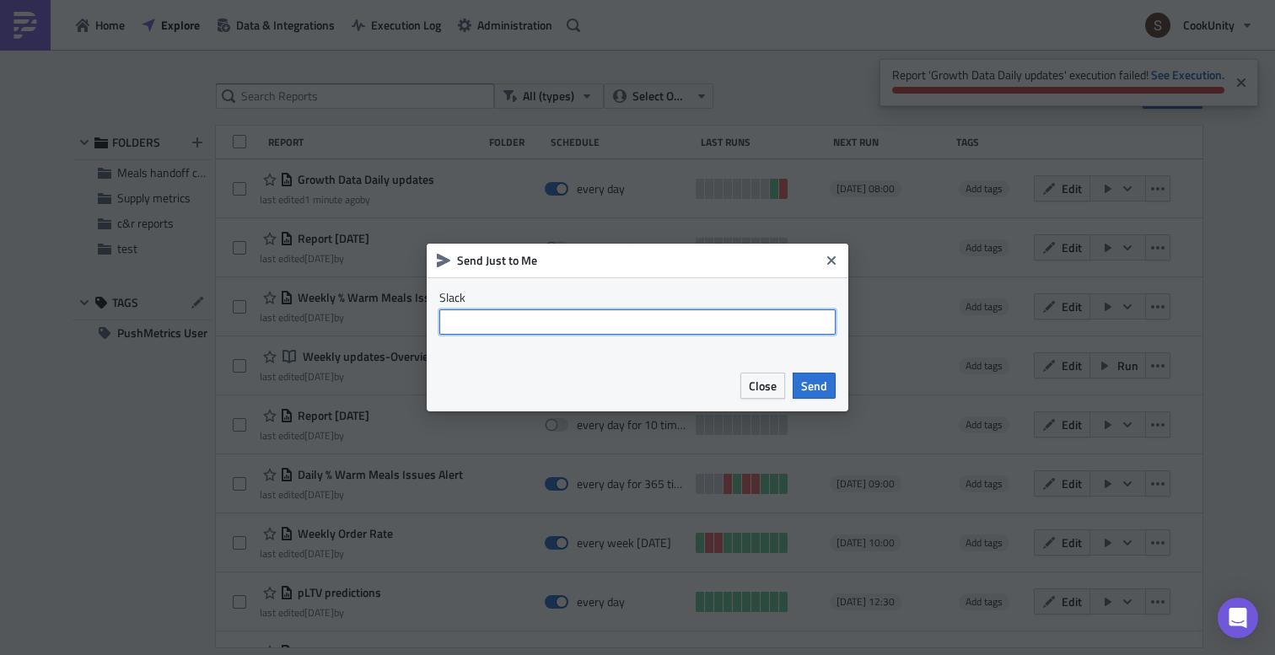
click at [568, 322] on input "text" at bounding box center [637, 321] width 396 height 25
type input "@"
type input "#data-tests"
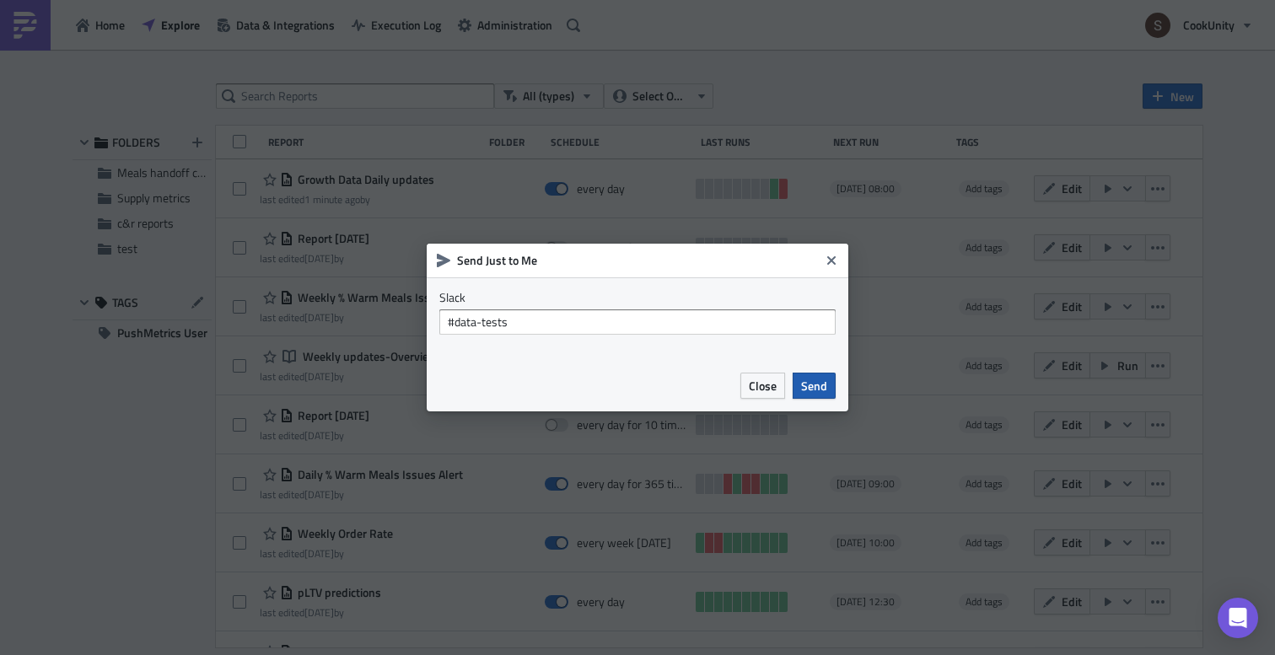
click at [814, 387] on span "Send" at bounding box center [814, 386] width 26 height 18
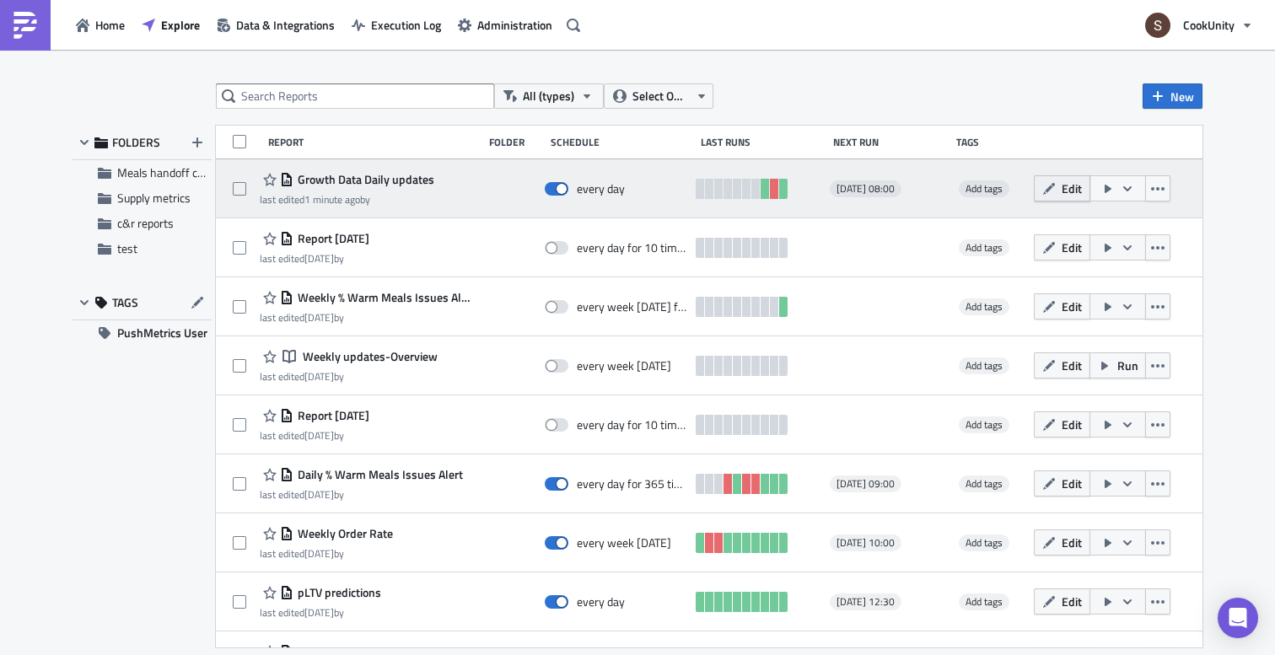
click at [1056, 183] on icon "button" at bounding box center [1048, 188] width 13 height 13
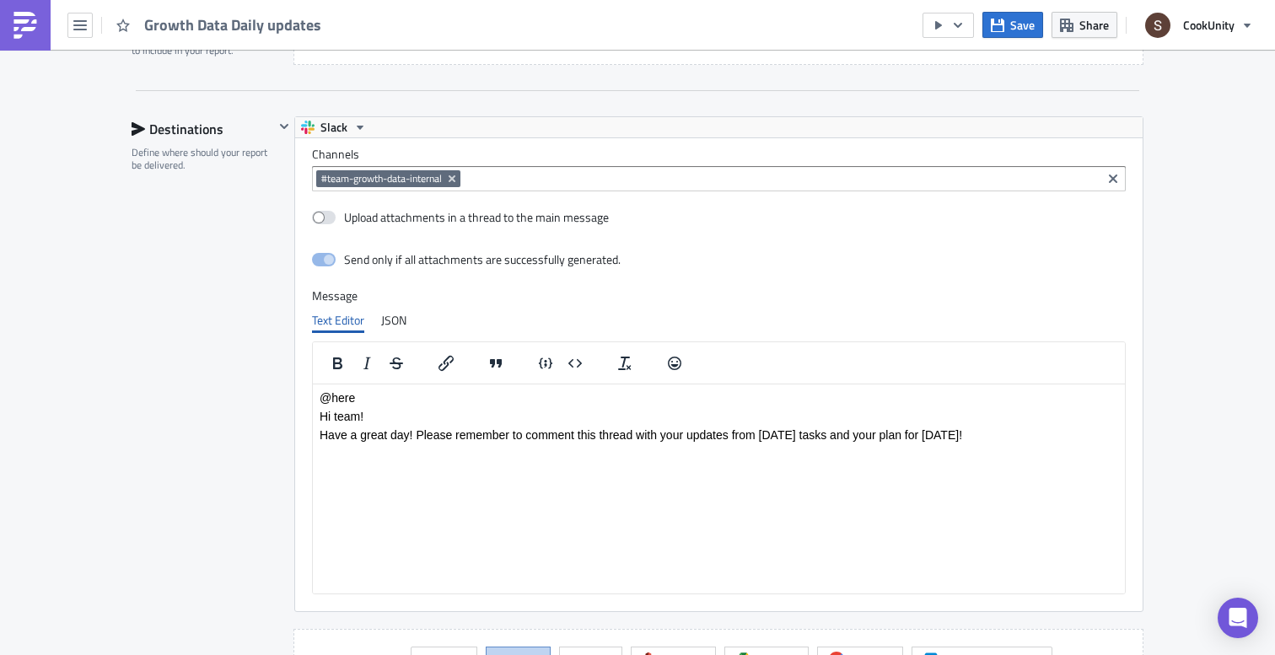
scroll to position [616, 0]
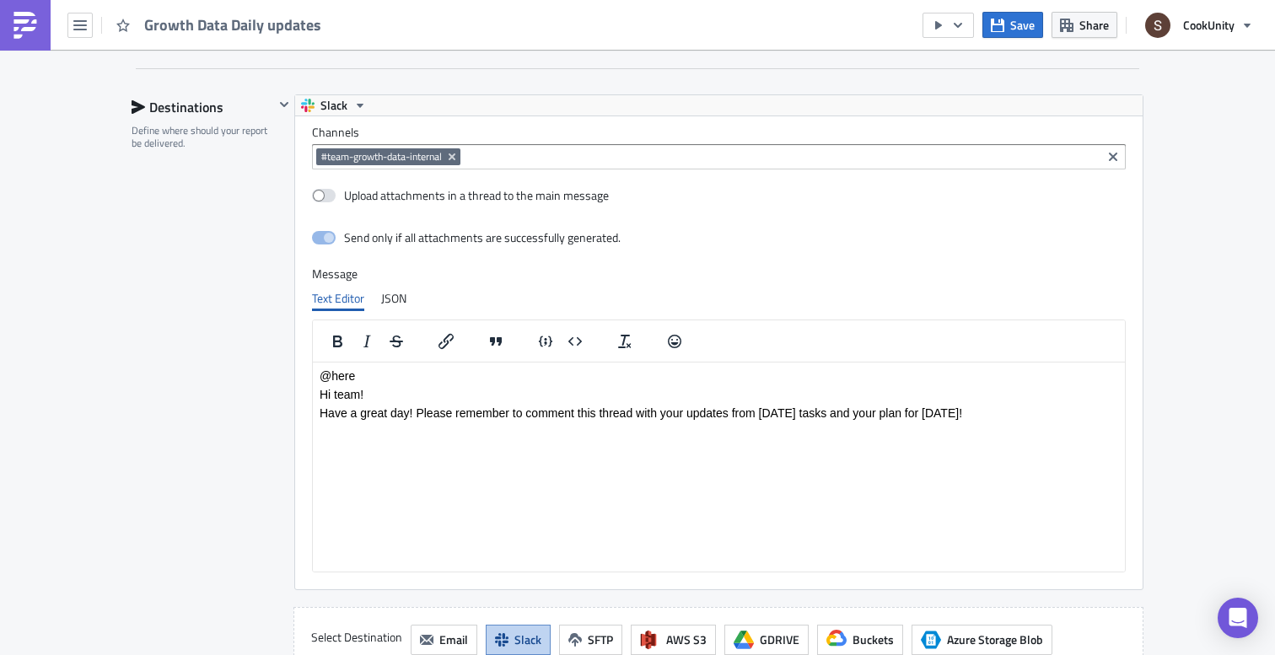
click at [813, 411] on p "Have a great day! Please remember to comment this thread with your updates from…" at bounding box center [719, 412] width 798 height 13
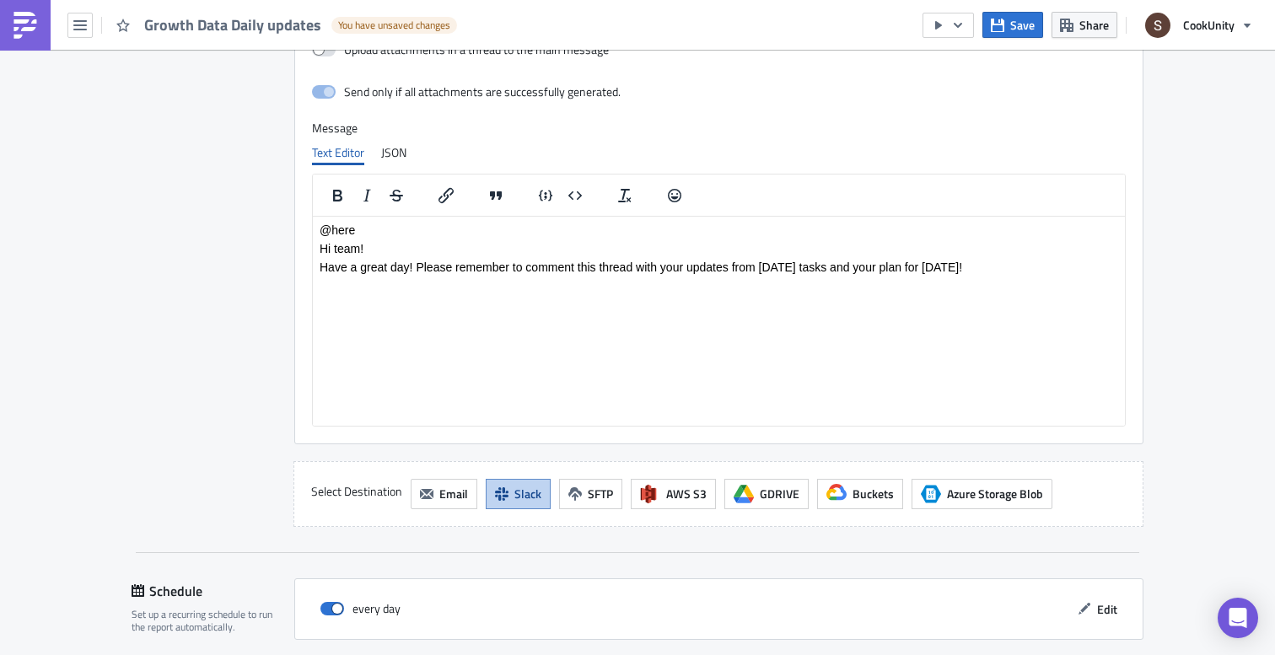
scroll to position [944, 0]
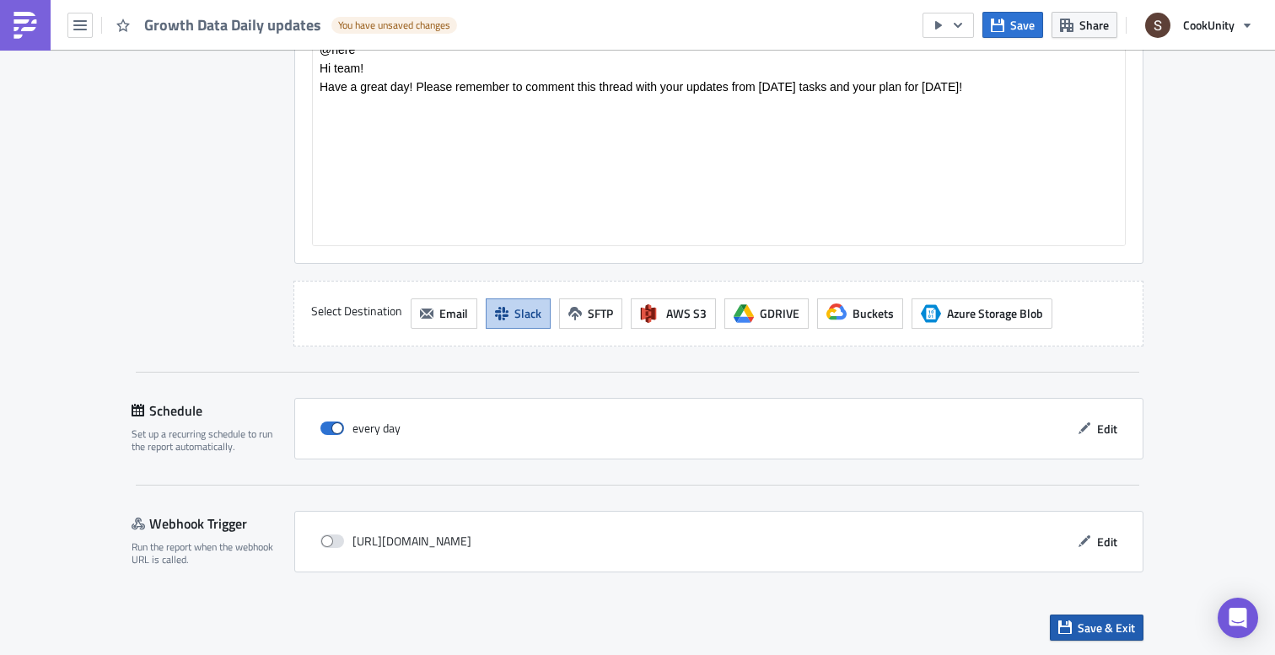
click at [1078, 622] on span "Save & Exit" at bounding box center [1106, 628] width 57 height 18
